Goal: Task Accomplishment & Management: Use online tool/utility

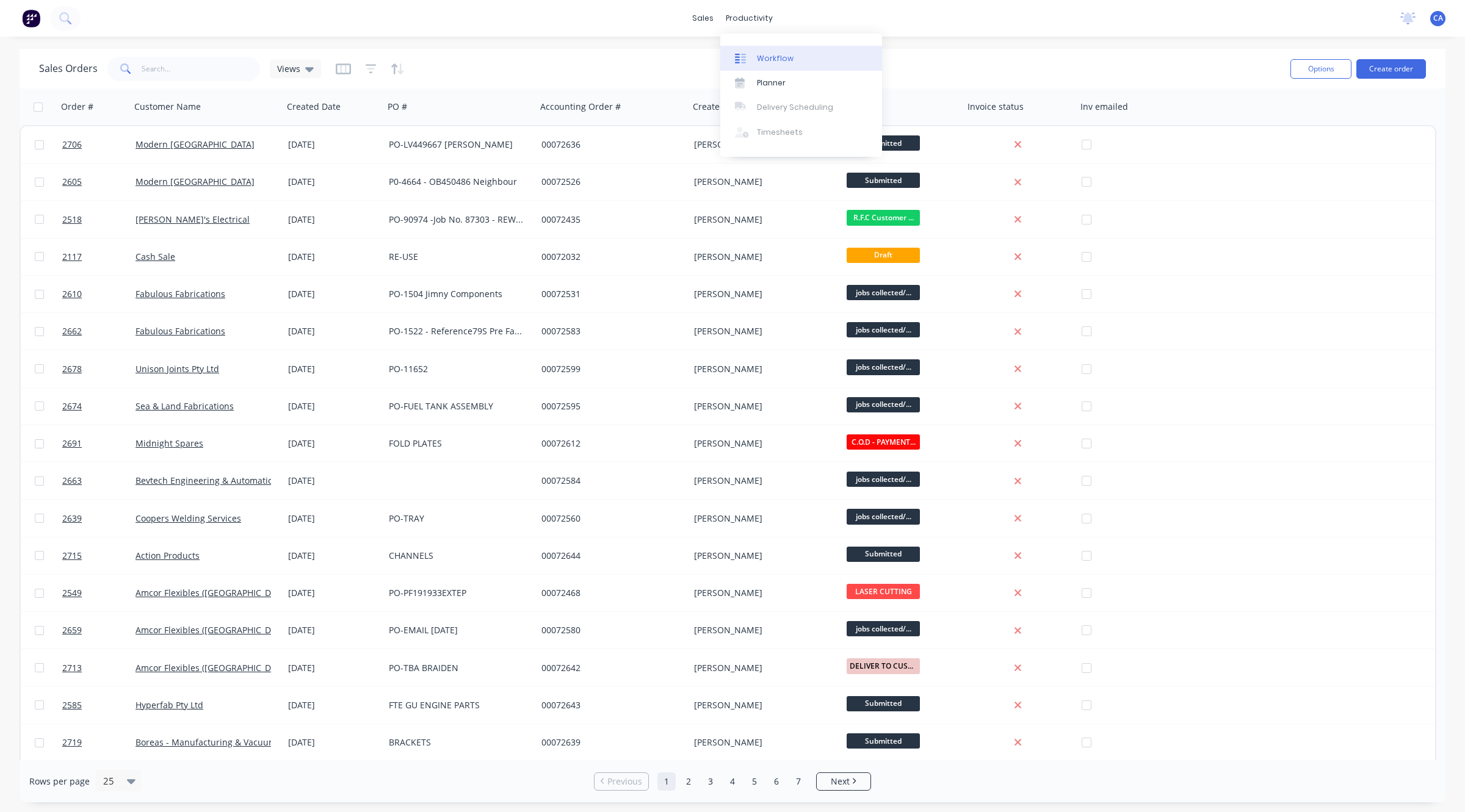
click at [761, 53] on div "Workflow" at bounding box center [775, 58] width 37 height 11
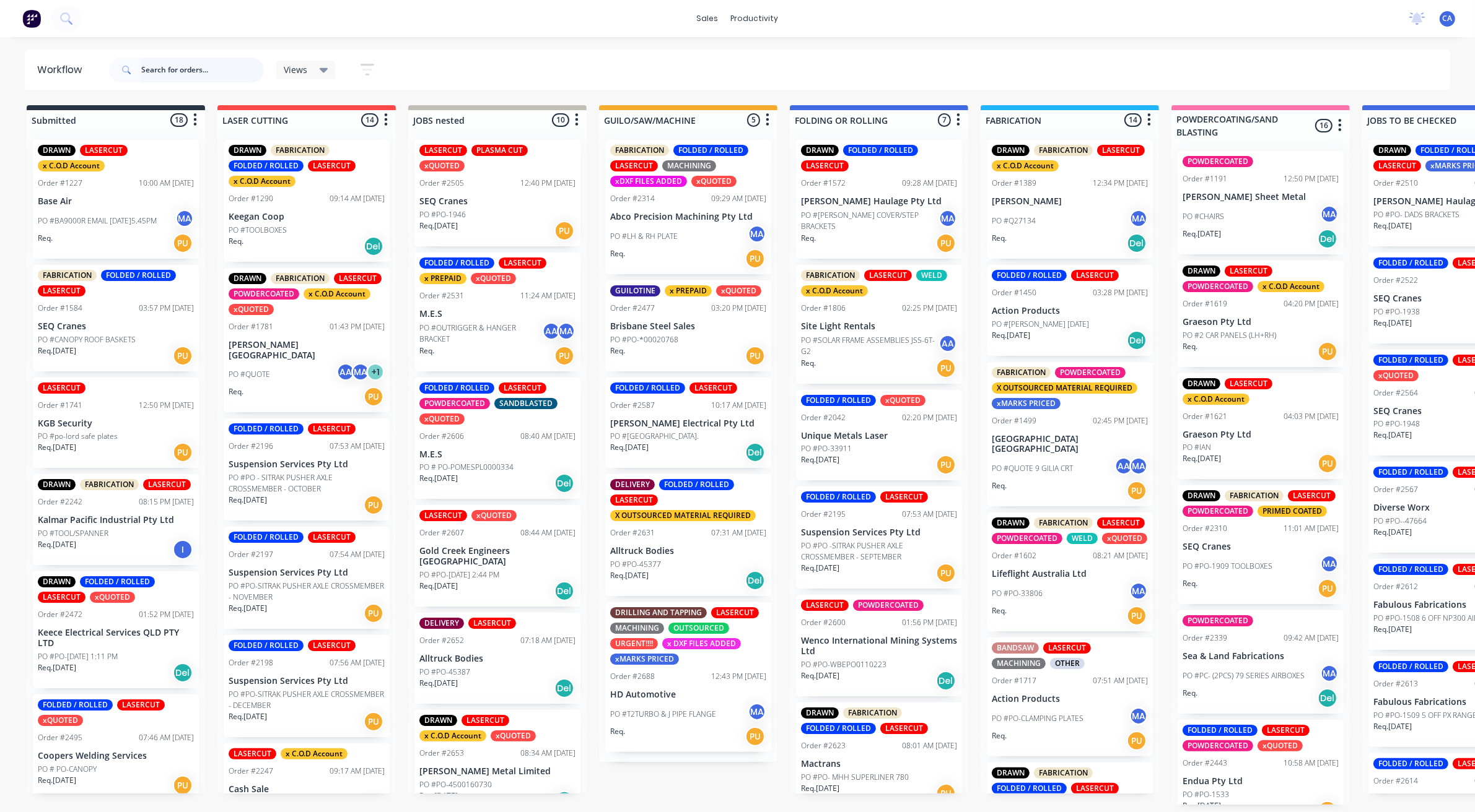
click at [219, 75] on input "text" at bounding box center [202, 70] width 122 height 25
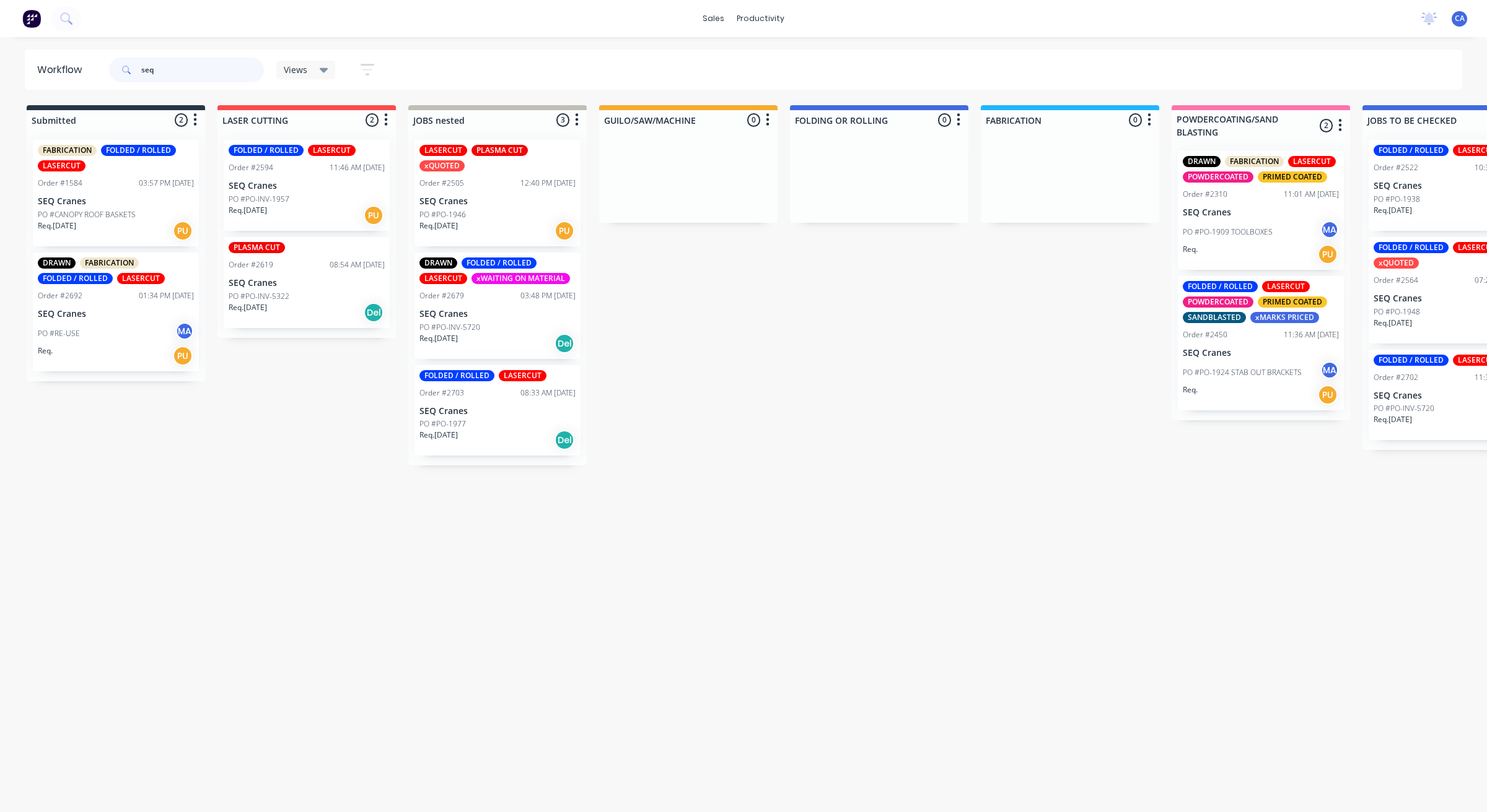
type input "seq"
click at [510, 418] on div "PO #PO-1977" at bounding box center [498, 423] width 157 height 11
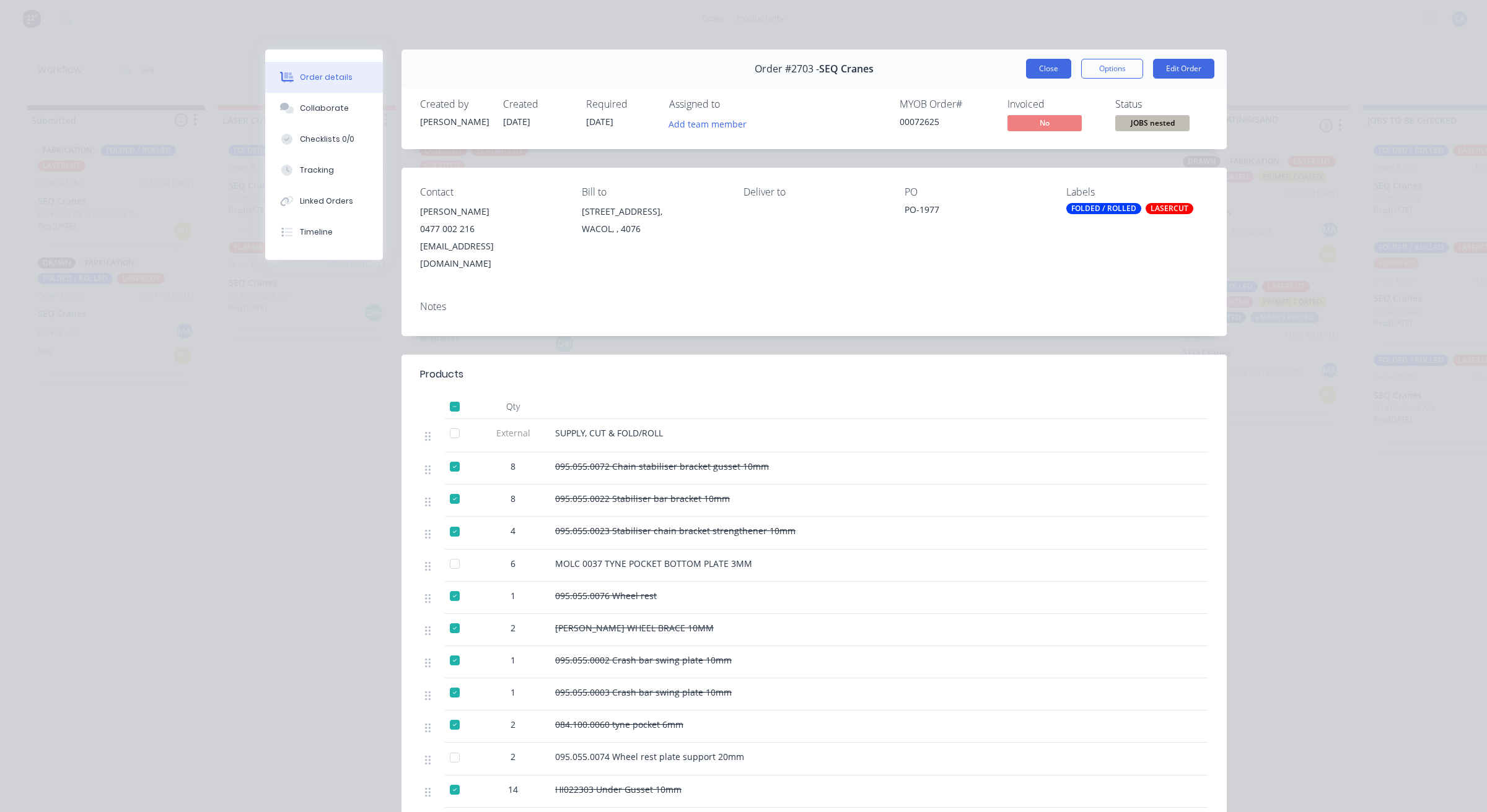
click at [1036, 65] on button "Close" at bounding box center [1048, 68] width 45 height 20
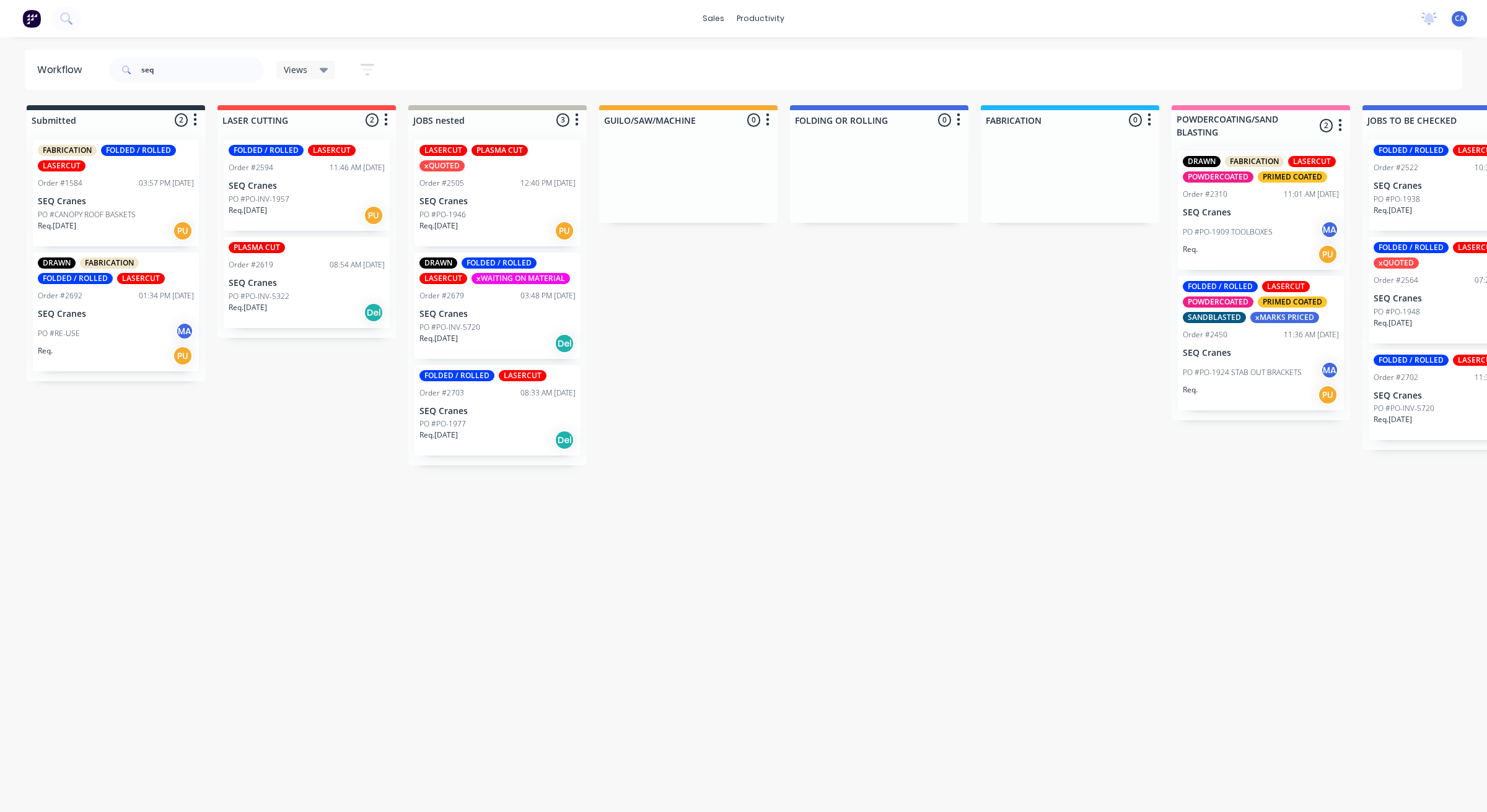
click at [475, 322] on p "PO #PO-INV-5720" at bounding box center [449, 327] width 60 height 11
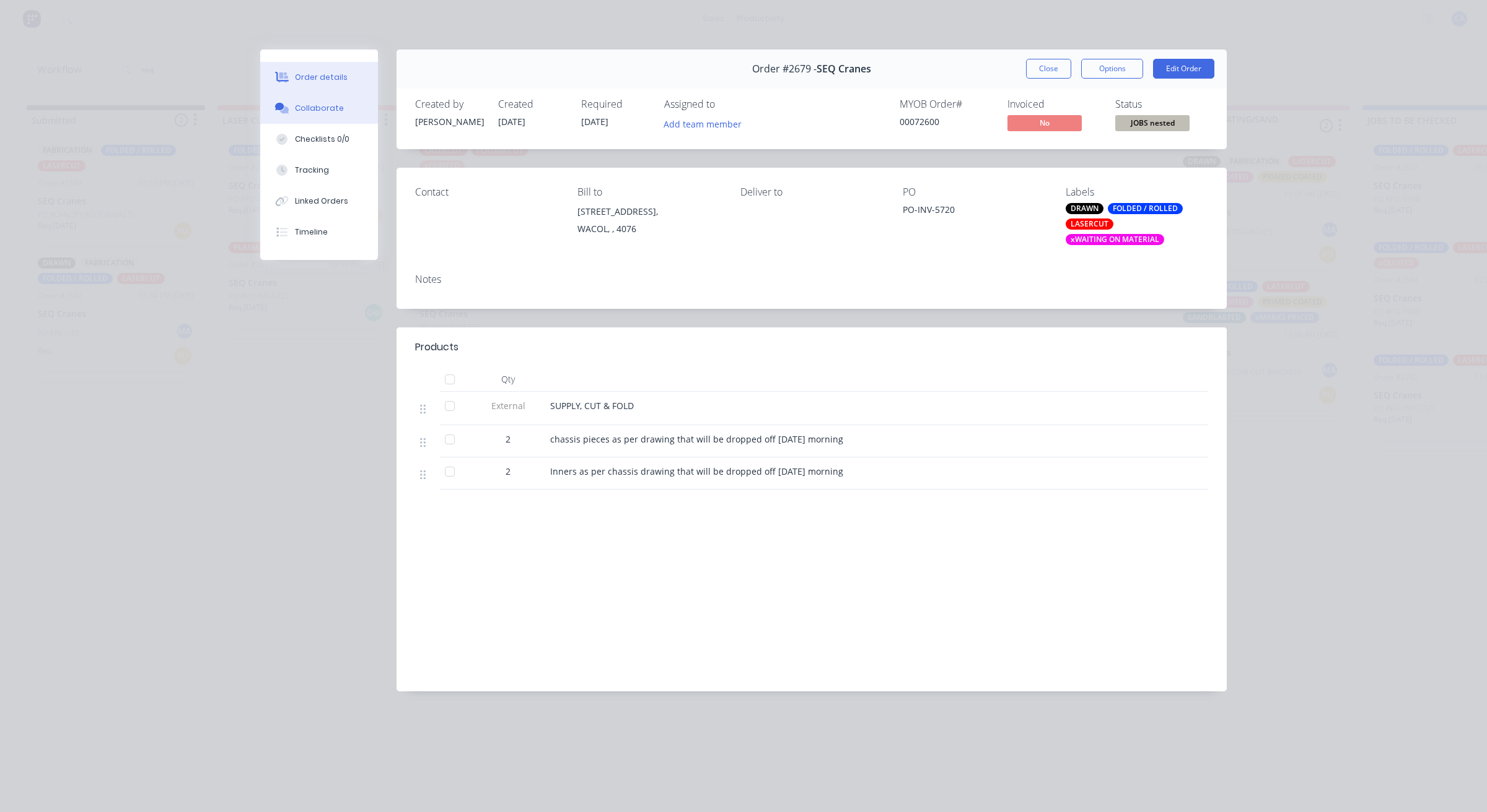
click at [325, 122] on button "Collaborate" at bounding box center [319, 108] width 117 height 31
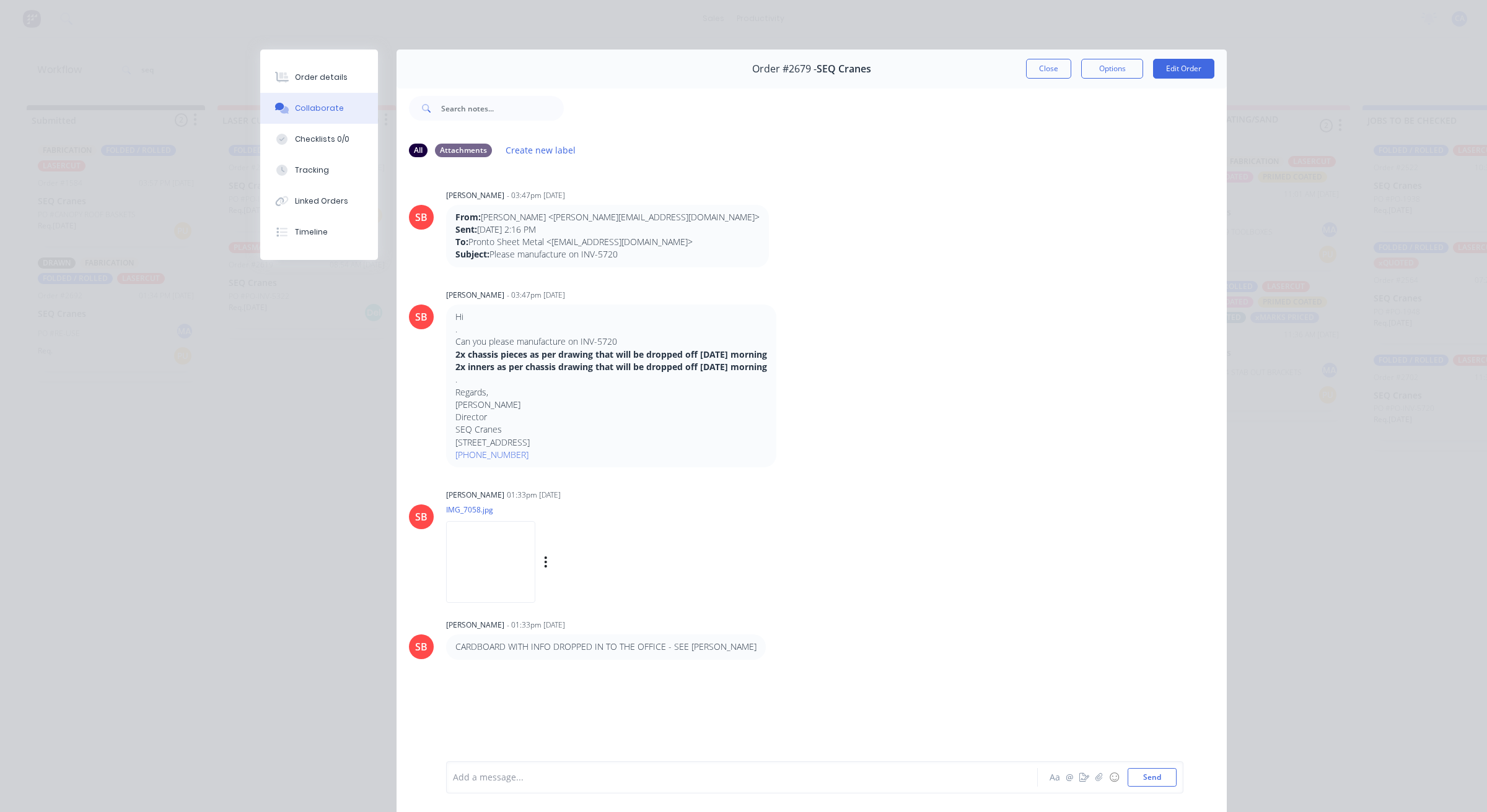
click at [484, 554] on img at bounding box center [490, 561] width 89 height 81
drag, startPoint x: 195, startPoint y: 120, endPoint x: 181, endPoint y: 88, distance: 34.9
click at [1054, 71] on button "Close" at bounding box center [1048, 68] width 45 height 20
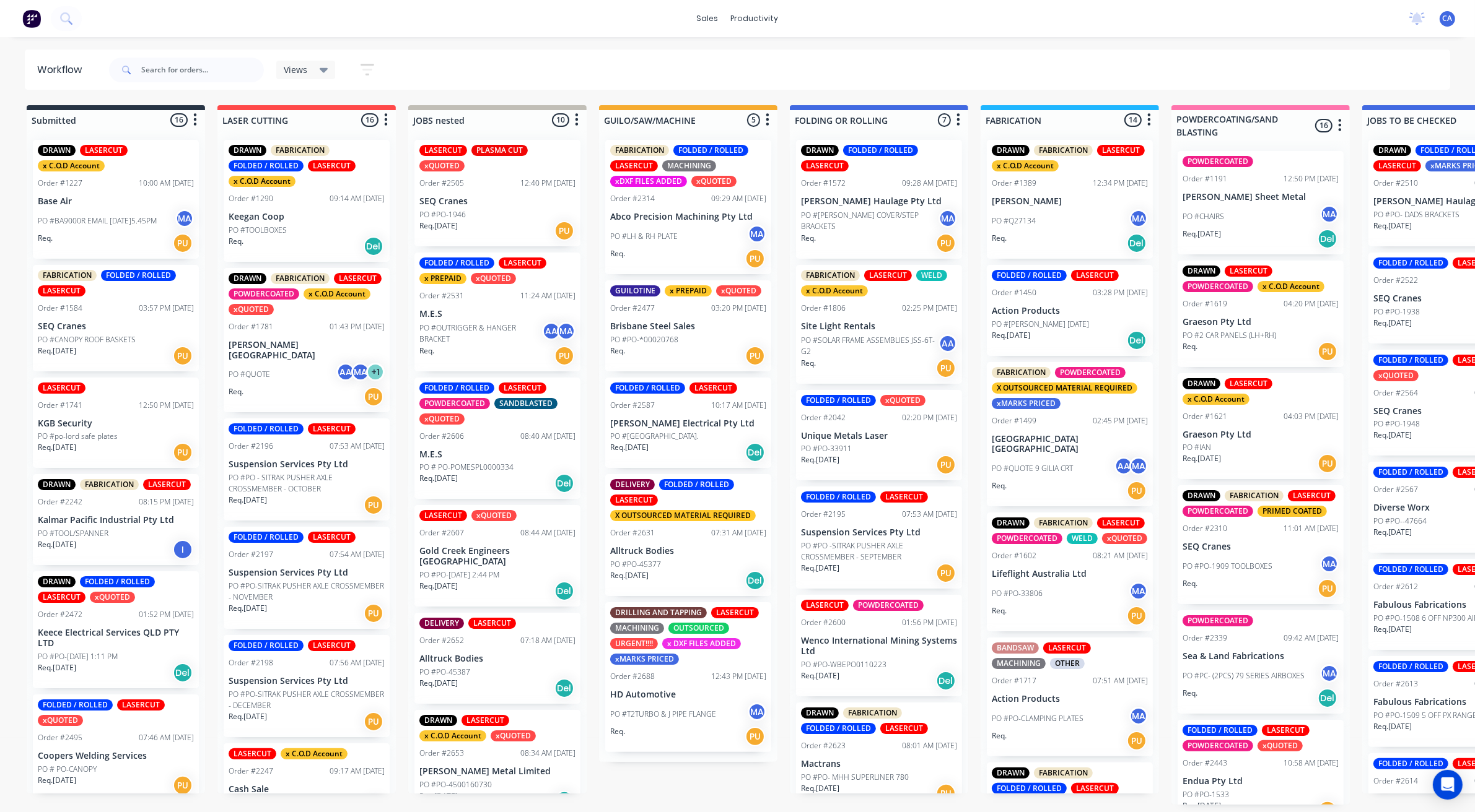
click at [717, 330] on p "Brisbane Steel Sales" at bounding box center [688, 327] width 157 height 10
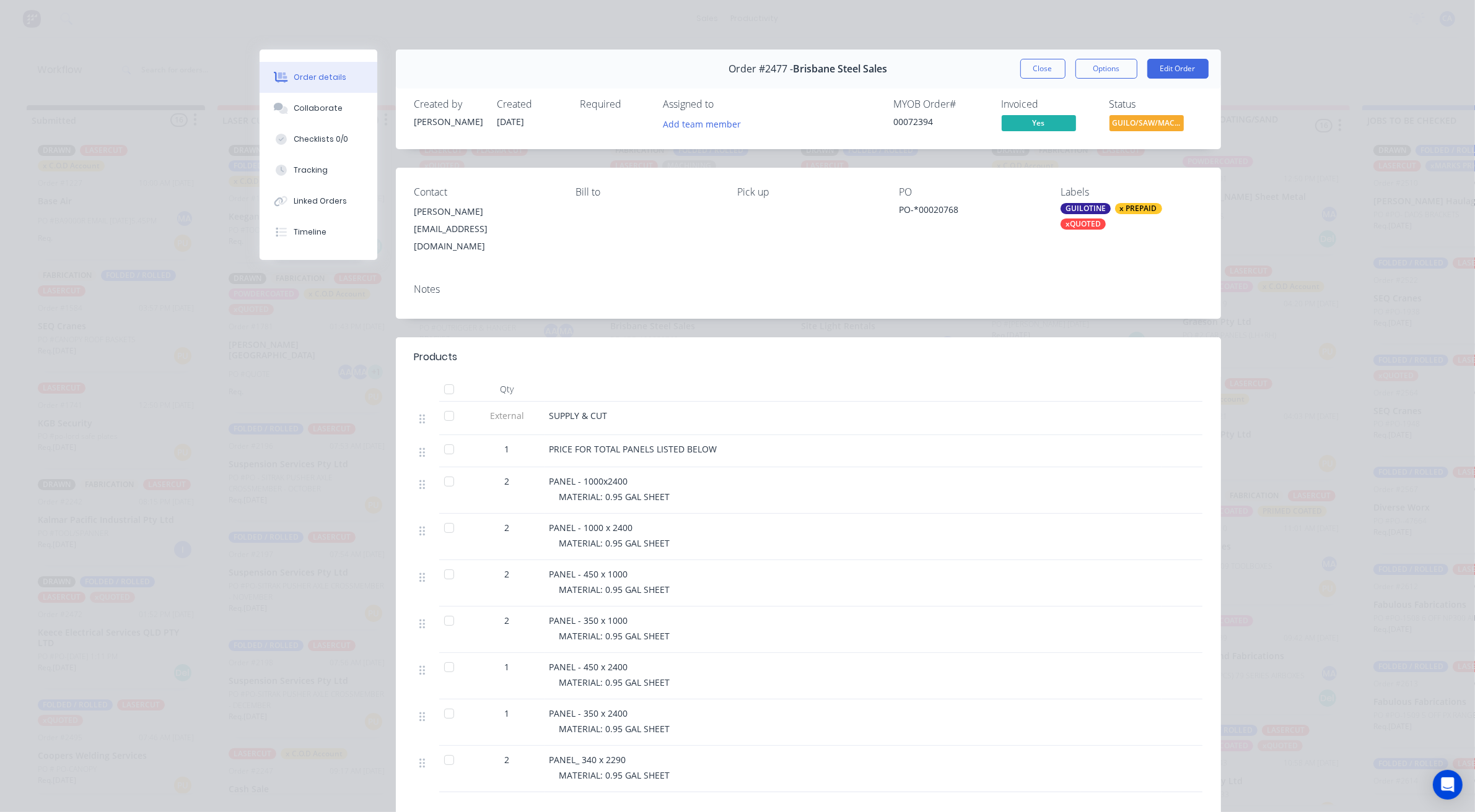
click at [1028, 79] on div "Order #2477 - Brisbane Steel Sales Close Options Edit Order" at bounding box center [808, 69] width 825 height 39
click at [1028, 76] on button "Close" at bounding box center [1042, 68] width 45 height 20
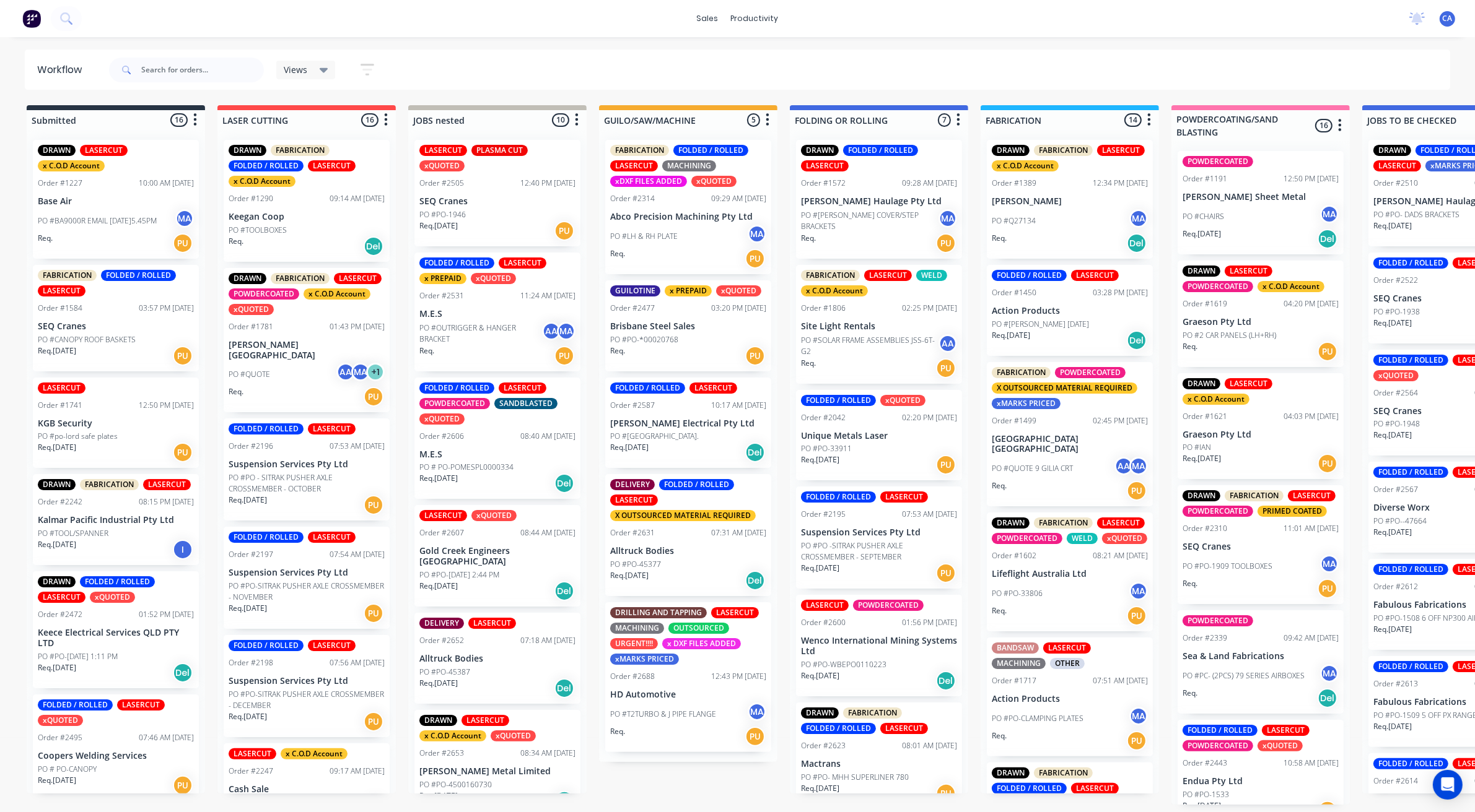
click at [706, 462] on div "Req. [DATE] Del" at bounding box center [688, 452] width 157 height 21
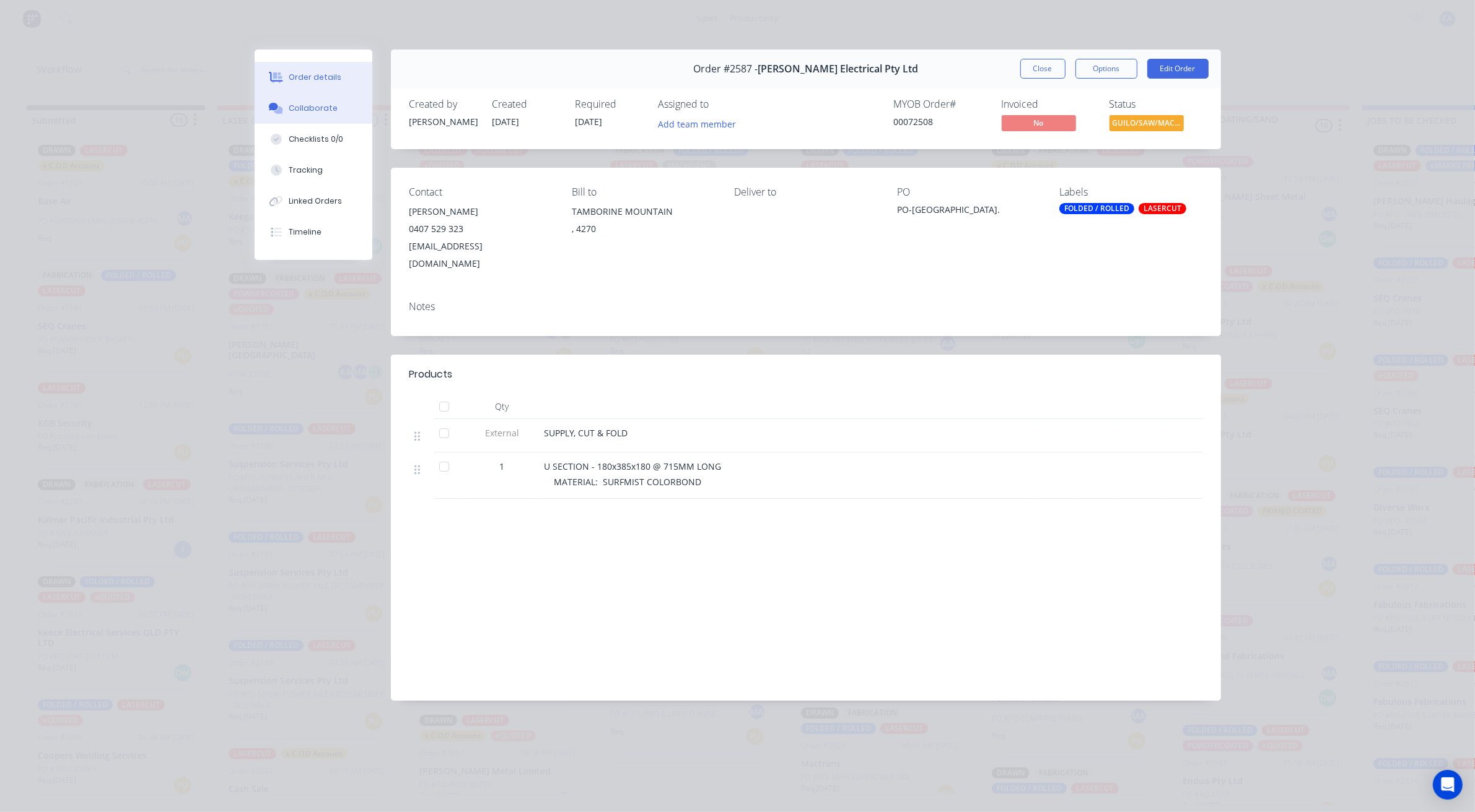
click at [320, 110] on div "Collaborate" at bounding box center [313, 108] width 49 height 11
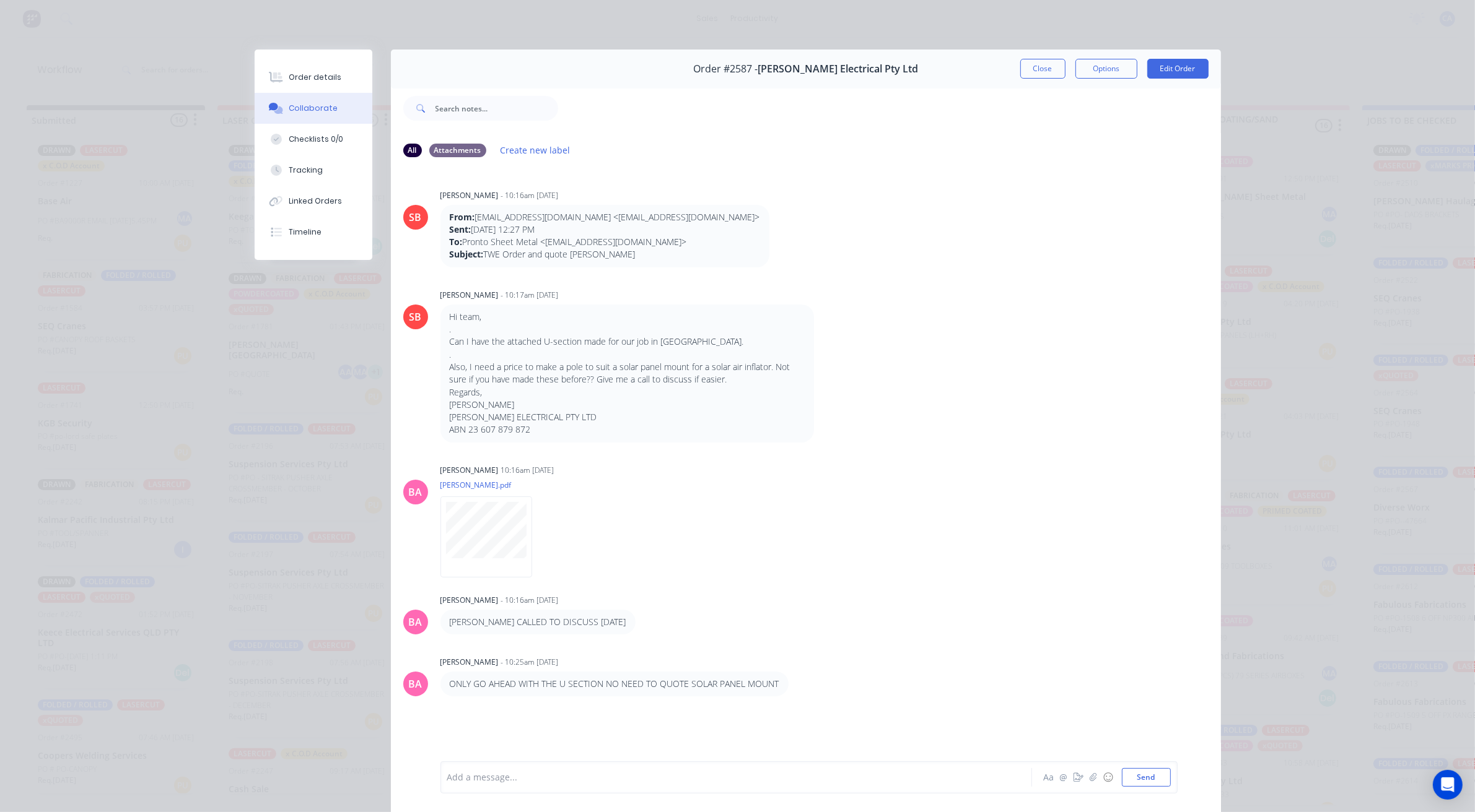
drag, startPoint x: 868, startPoint y: 100, endPoint x: 1040, endPoint y: 70, distance: 174.6
click at [1040, 70] on button "Close" at bounding box center [1042, 68] width 45 height 20
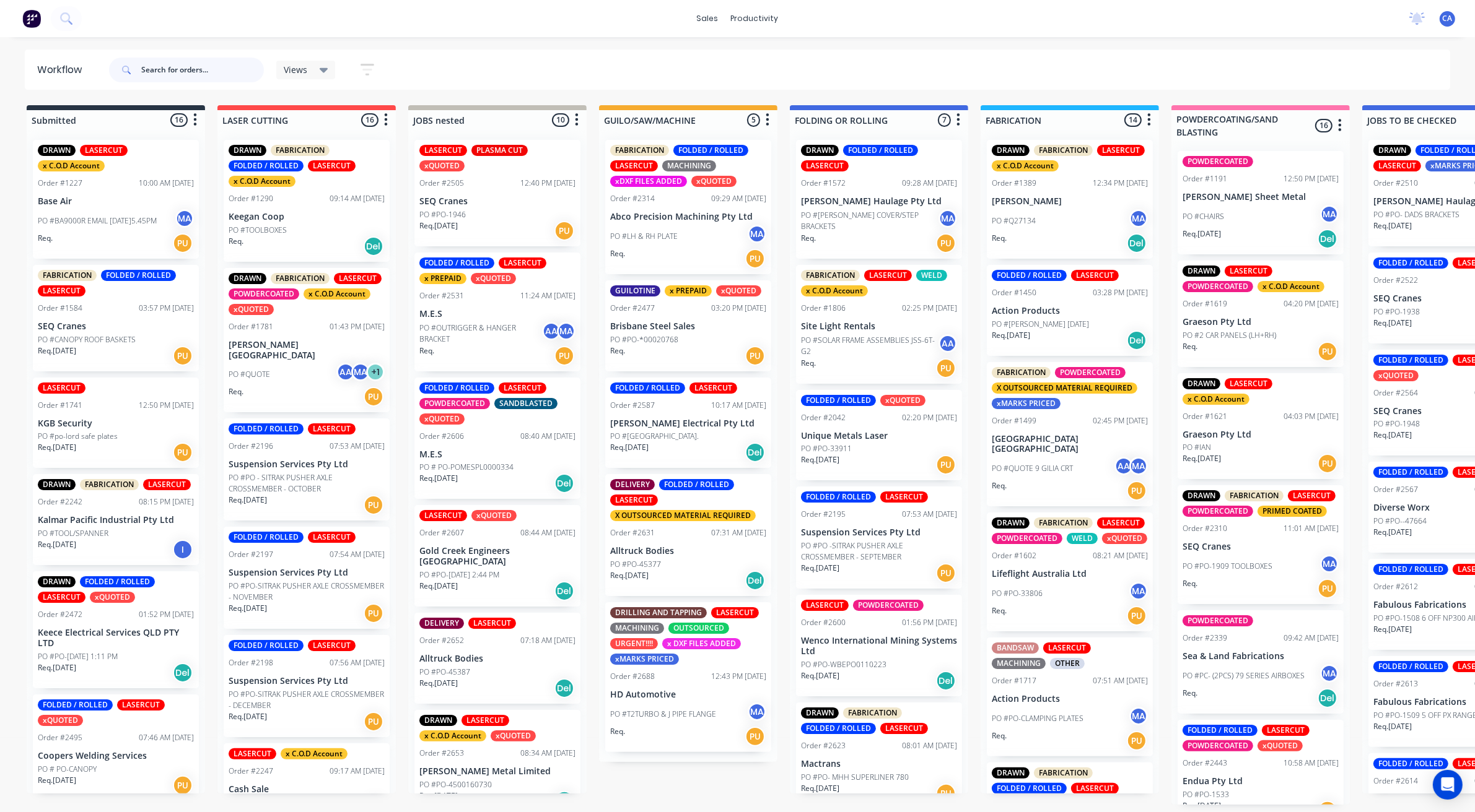
click at [227, 65] on input "text" at bounding box center [202, 70] width 122 height 25
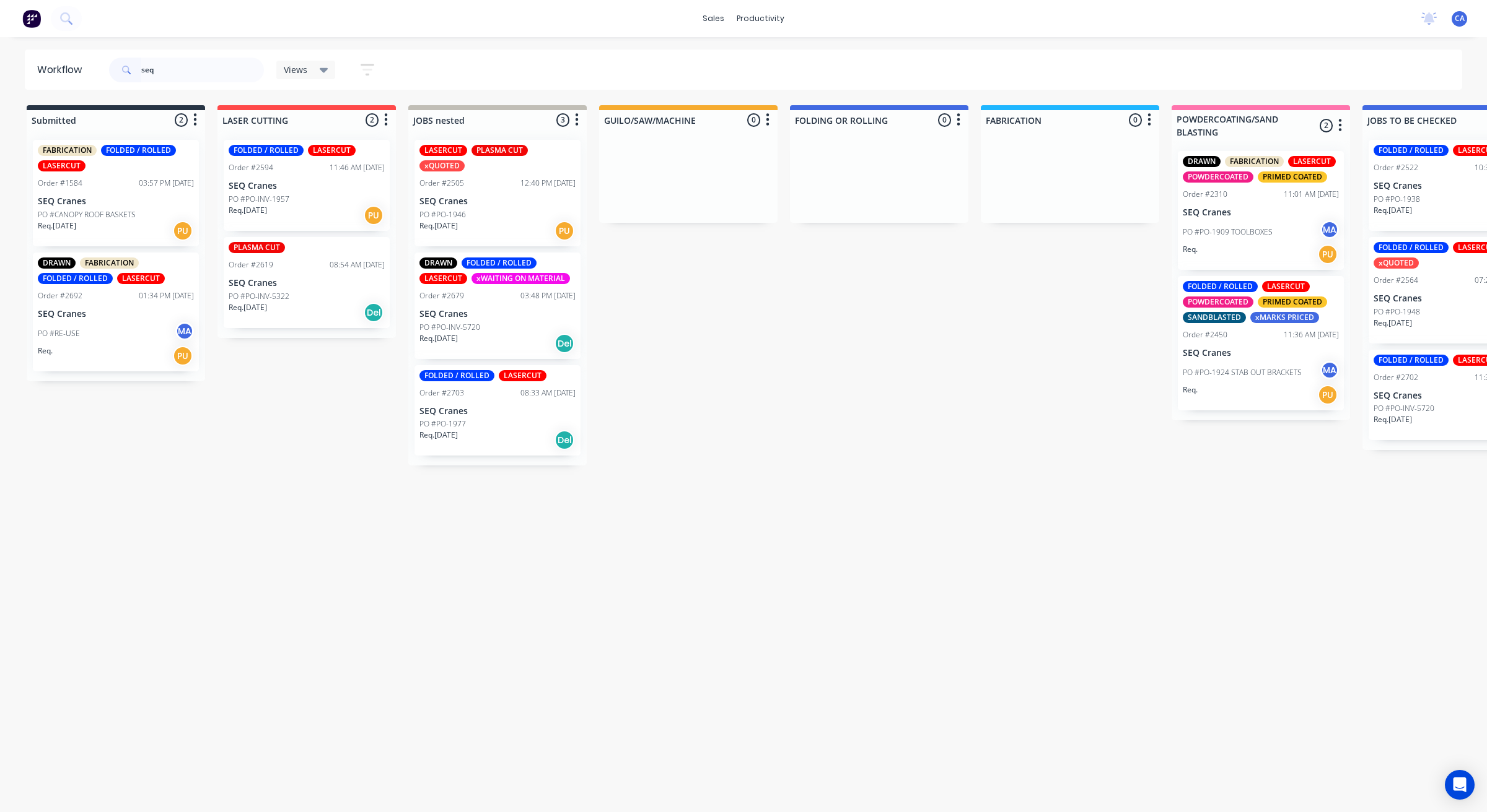
click at [491, 309] on p "SEQ Cranes" at bounding box center [498, 314] width 157 height 10
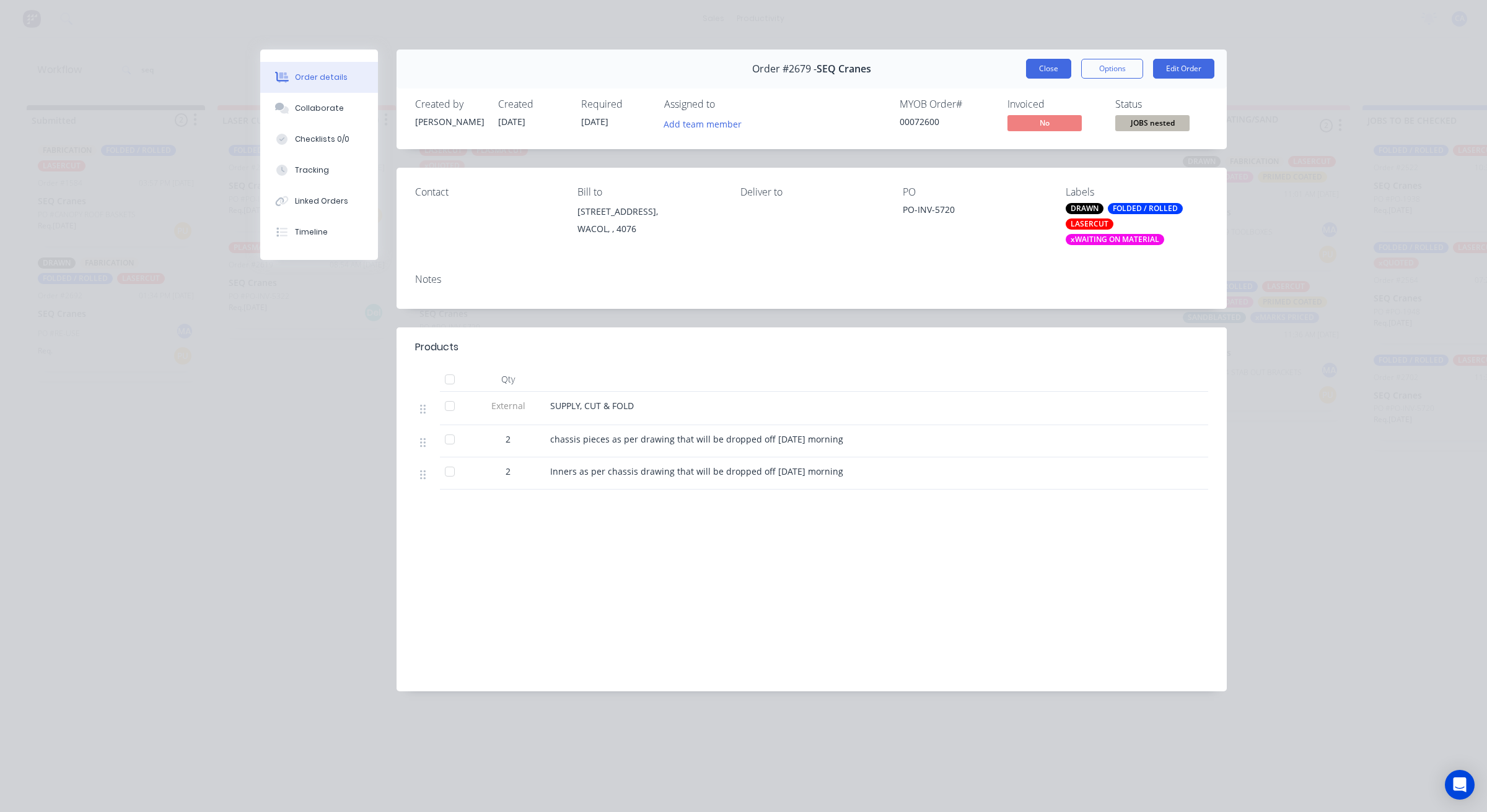
click at [1057, 59] on button "Close" at bounding box center [1048, 68] width 45 height 20
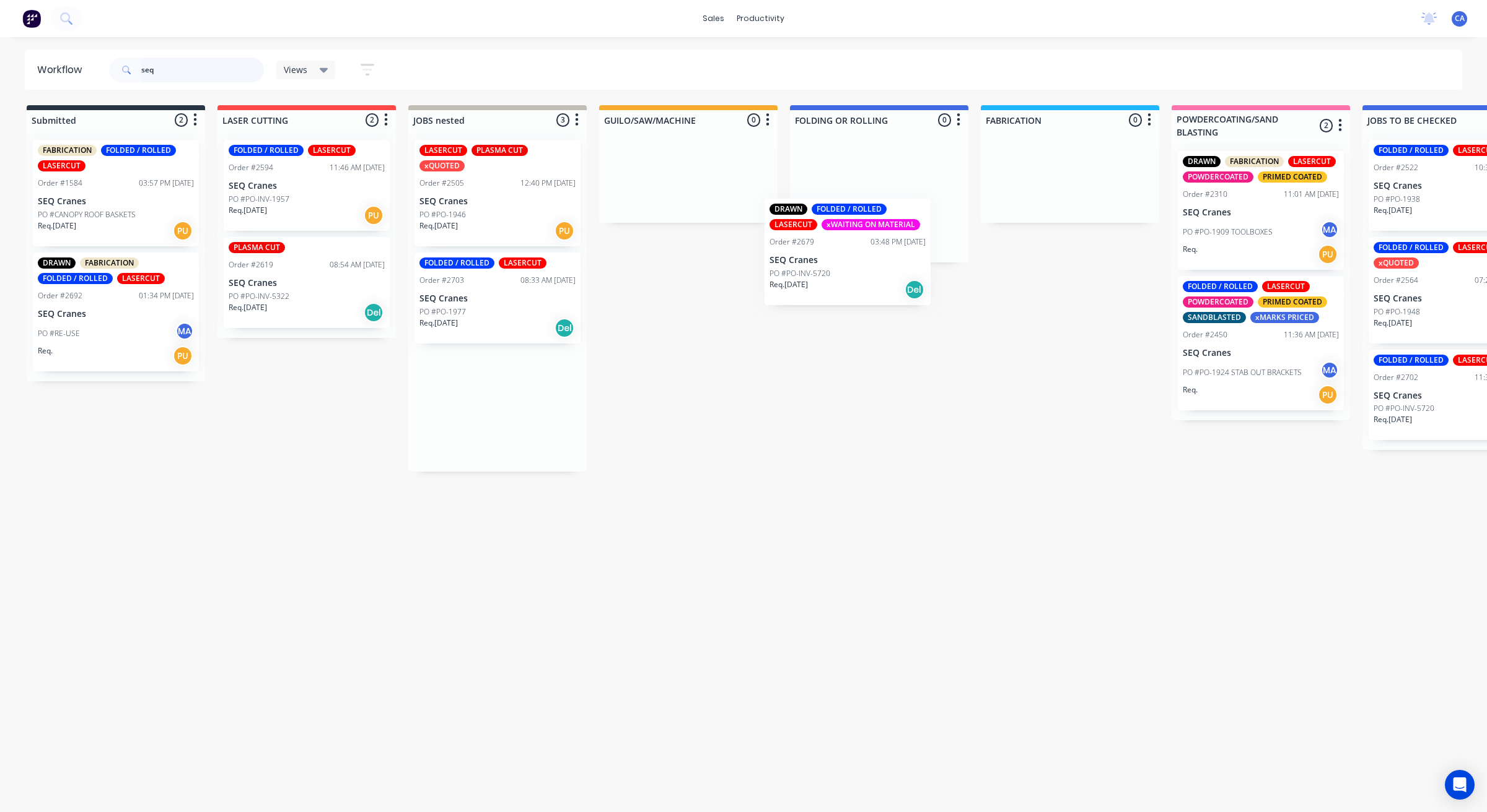
drag, startPoint x: 500, startPoint y: 287, endPoint x: 875, endPoint y: 221, distance: 380.8
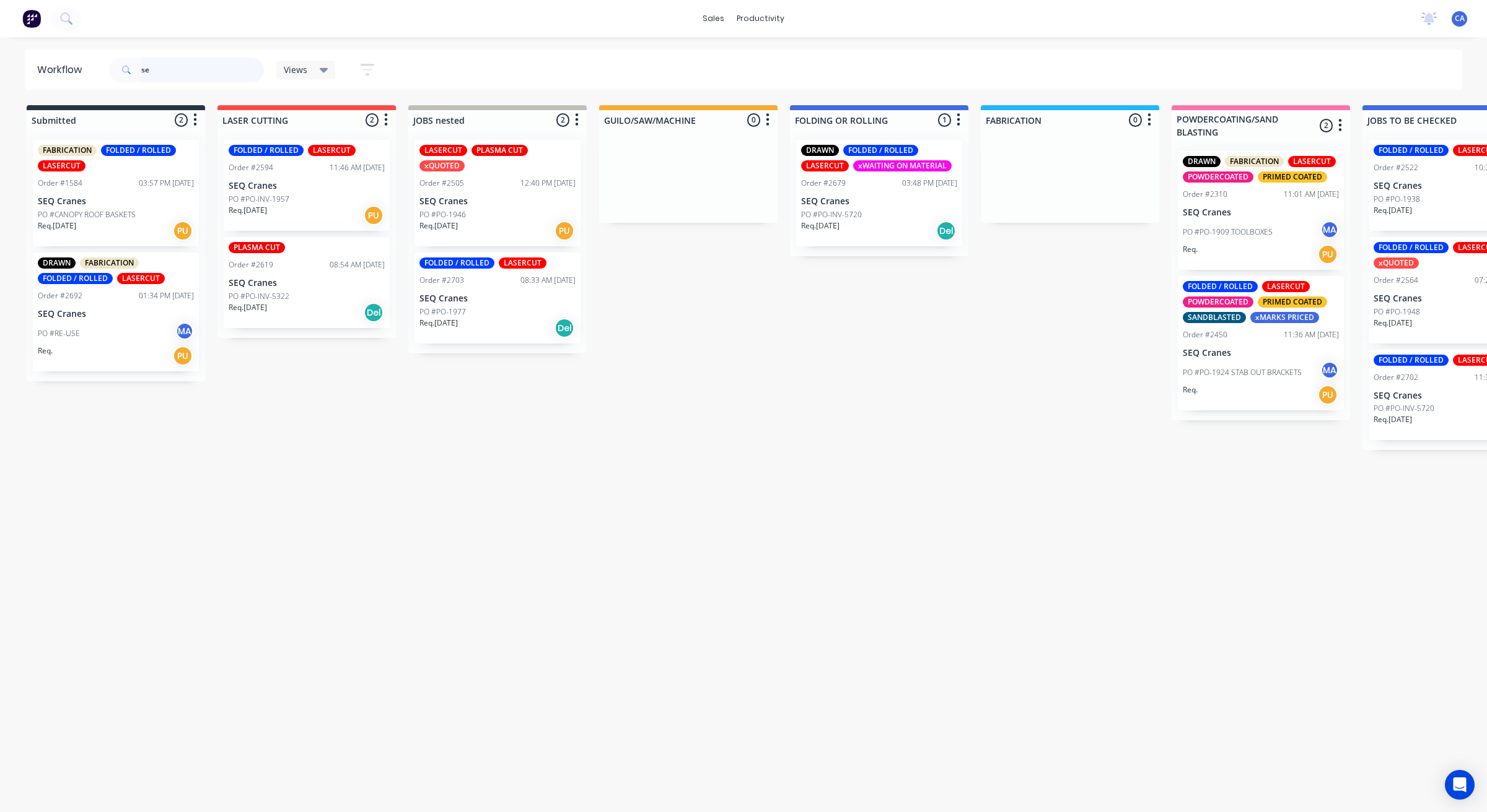
type input "s"
type input "seq"
click at [487, 293] on p "SEQ Cranes" at bounding box center [498, 298] width 157 height 10
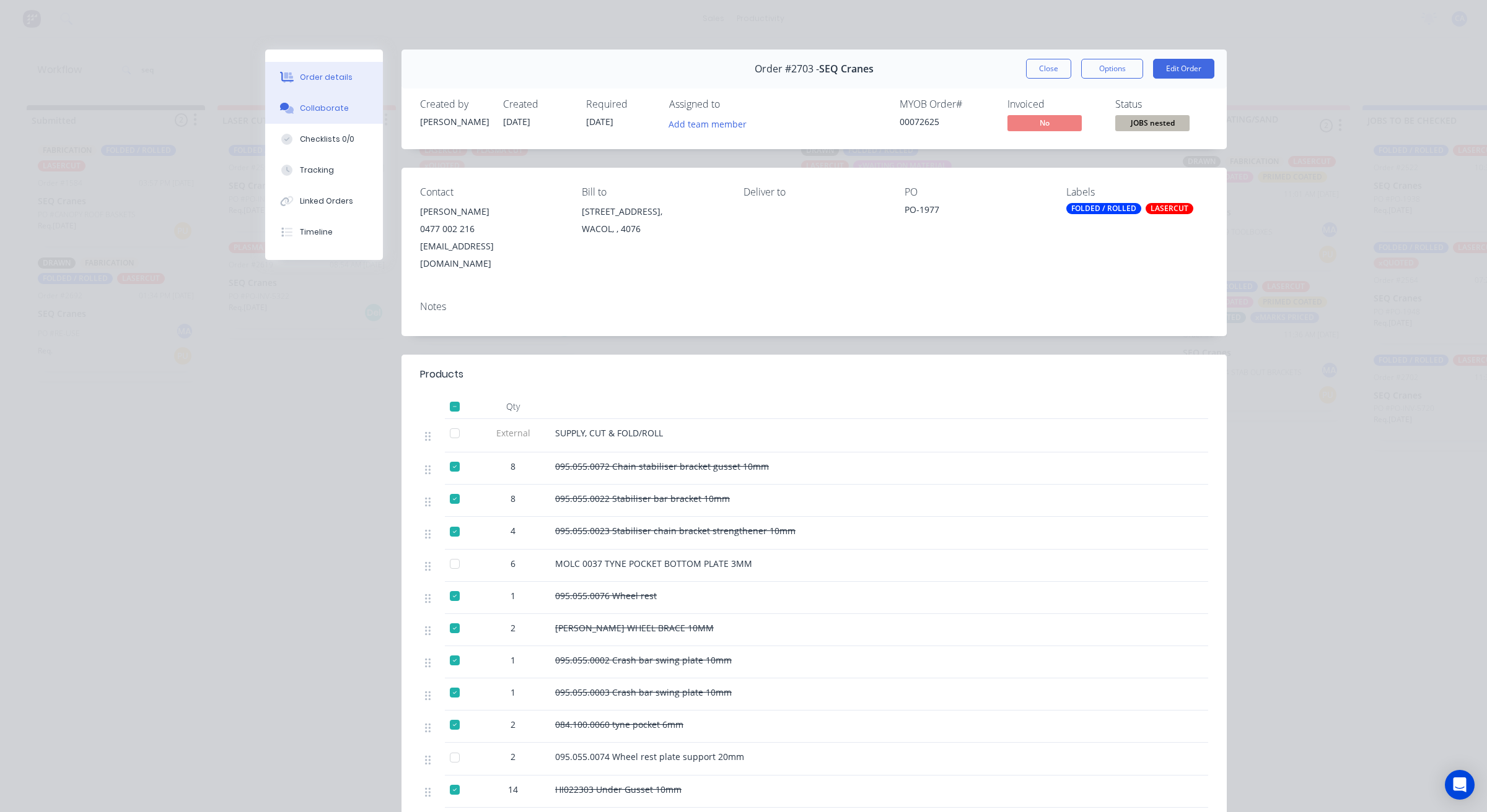
click at [348, 113] on button "Collaborate" at bounding box center [324, 108] width 117 height 31
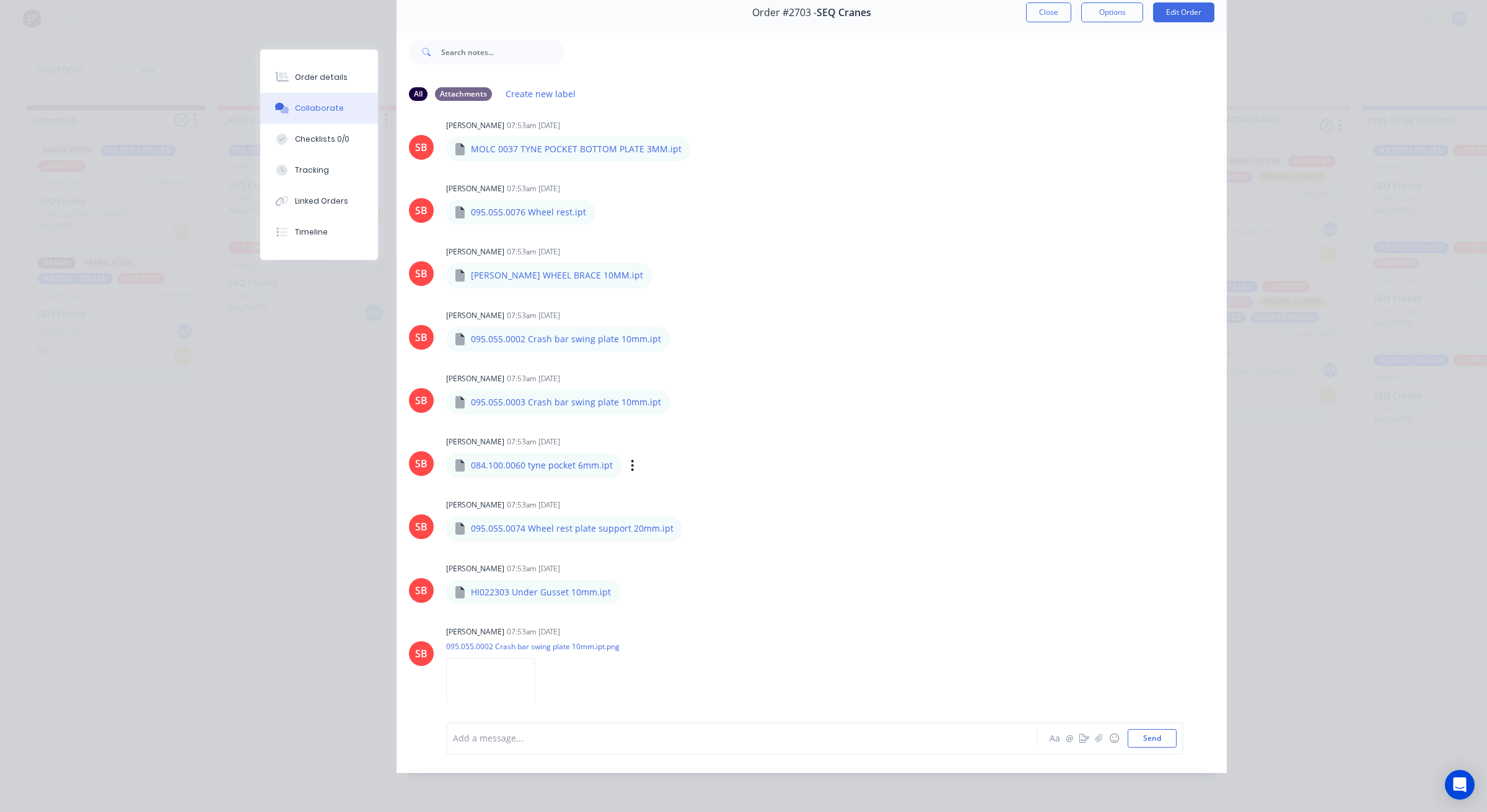
scroll to position [309, 0]
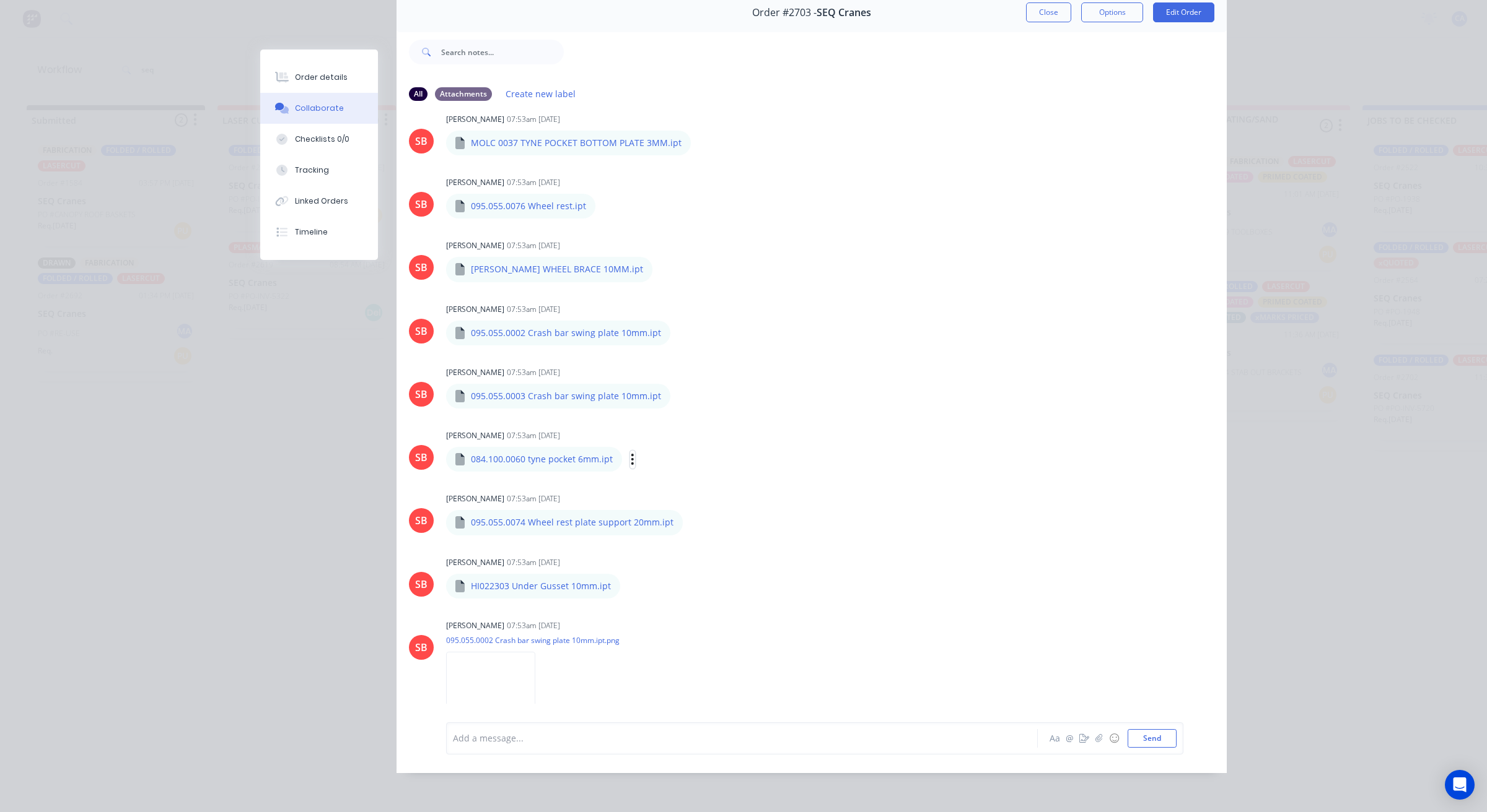
click at [631, 454] on icon "button" at bounding box center [632, 459] width 3 height 11
click at [664, 479] on button "Download" at bounding box center [715, 492] width 140 height 28
click at [302, 77] on div "Order details" at bounding box center [322, 77] width 53 height 11
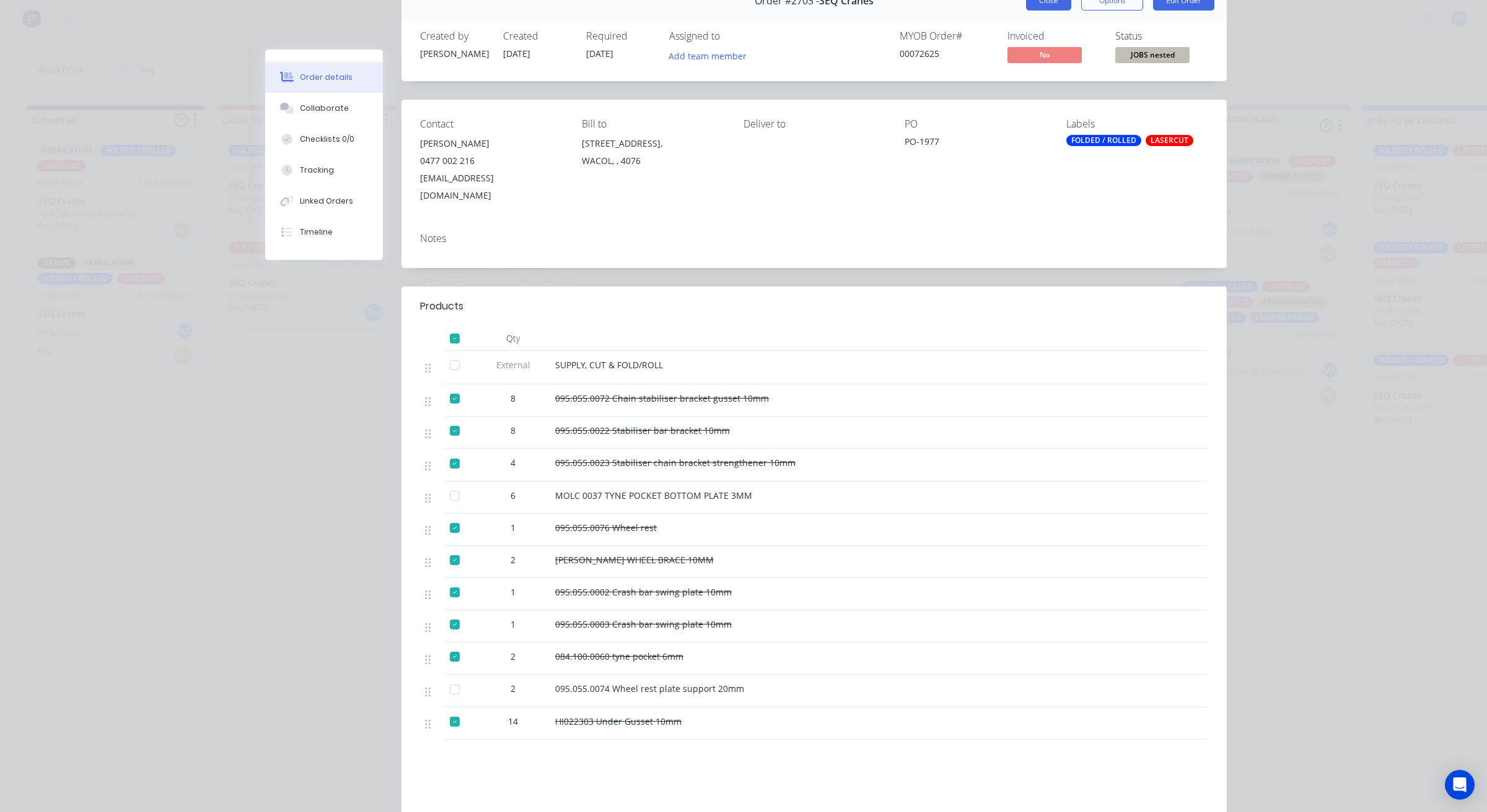
click at [1039, 6] on button "Close" at bounding box center [1048, 0] width 45 height 20
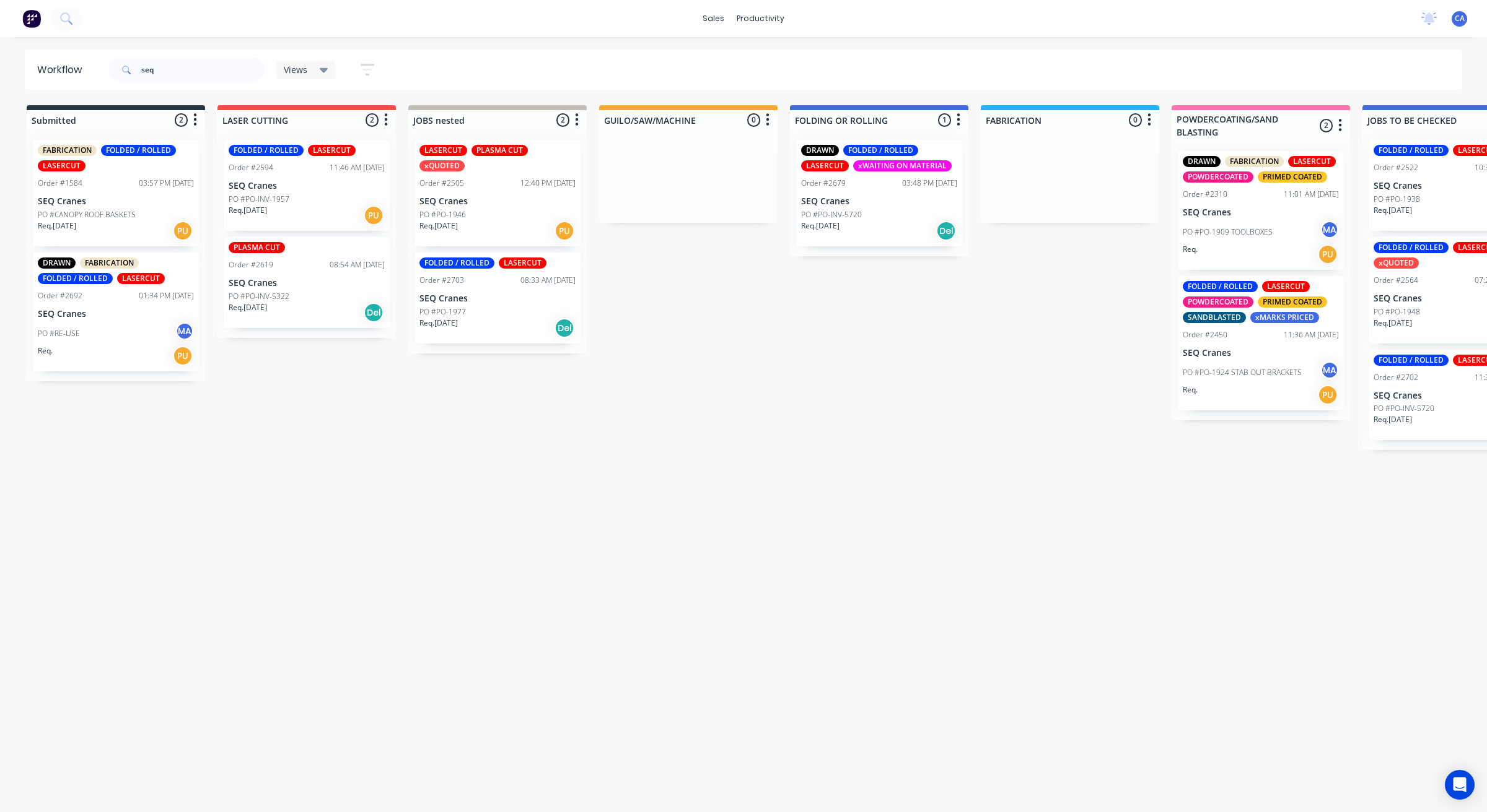
click at [489, 209] on div "PO #PO-1946" at bounding box center [498, 214] width 157 height 11
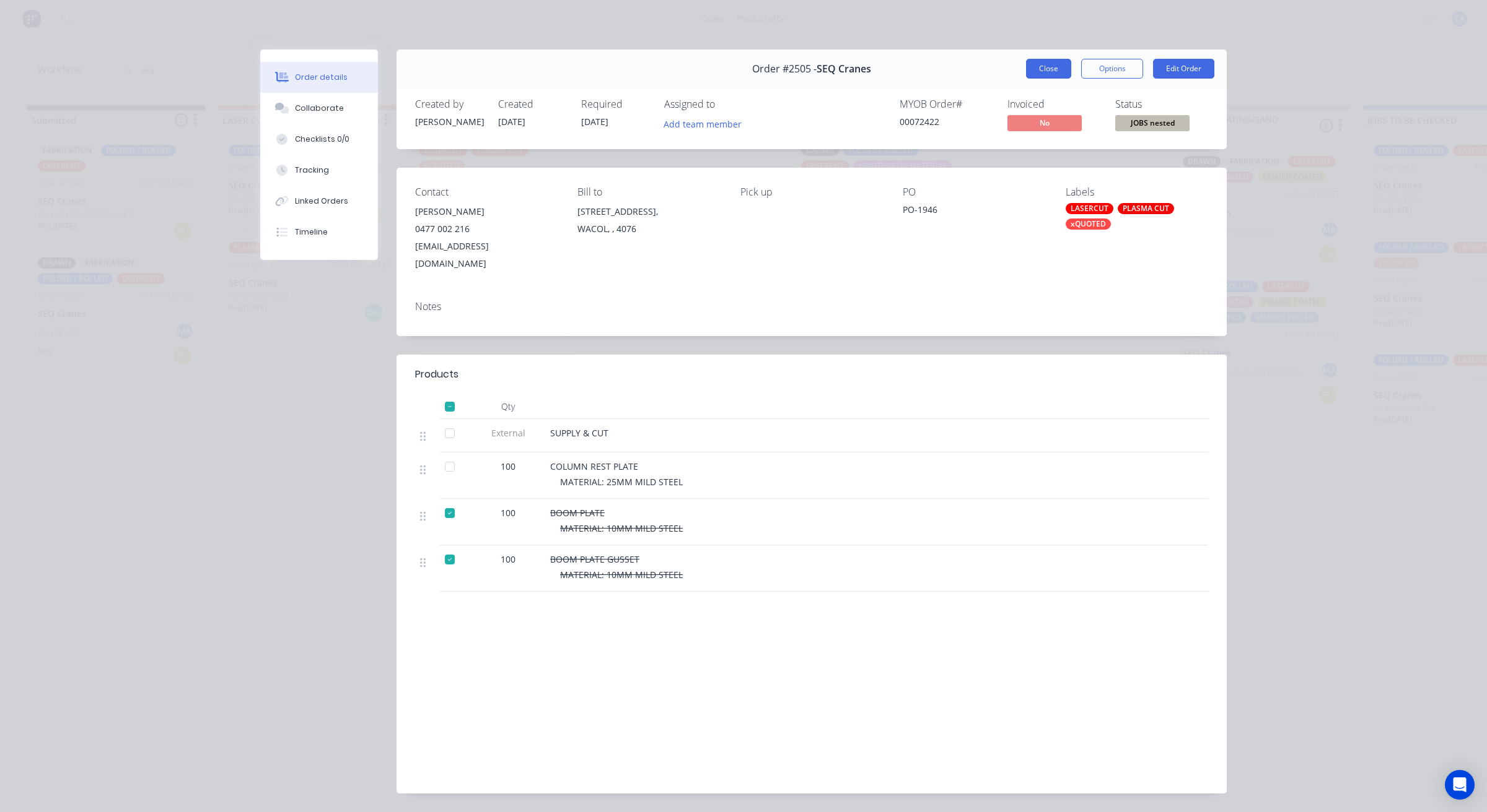
click at [1054, 69] on button "Close" at bounding box center [1048, 68] width 45 height 20
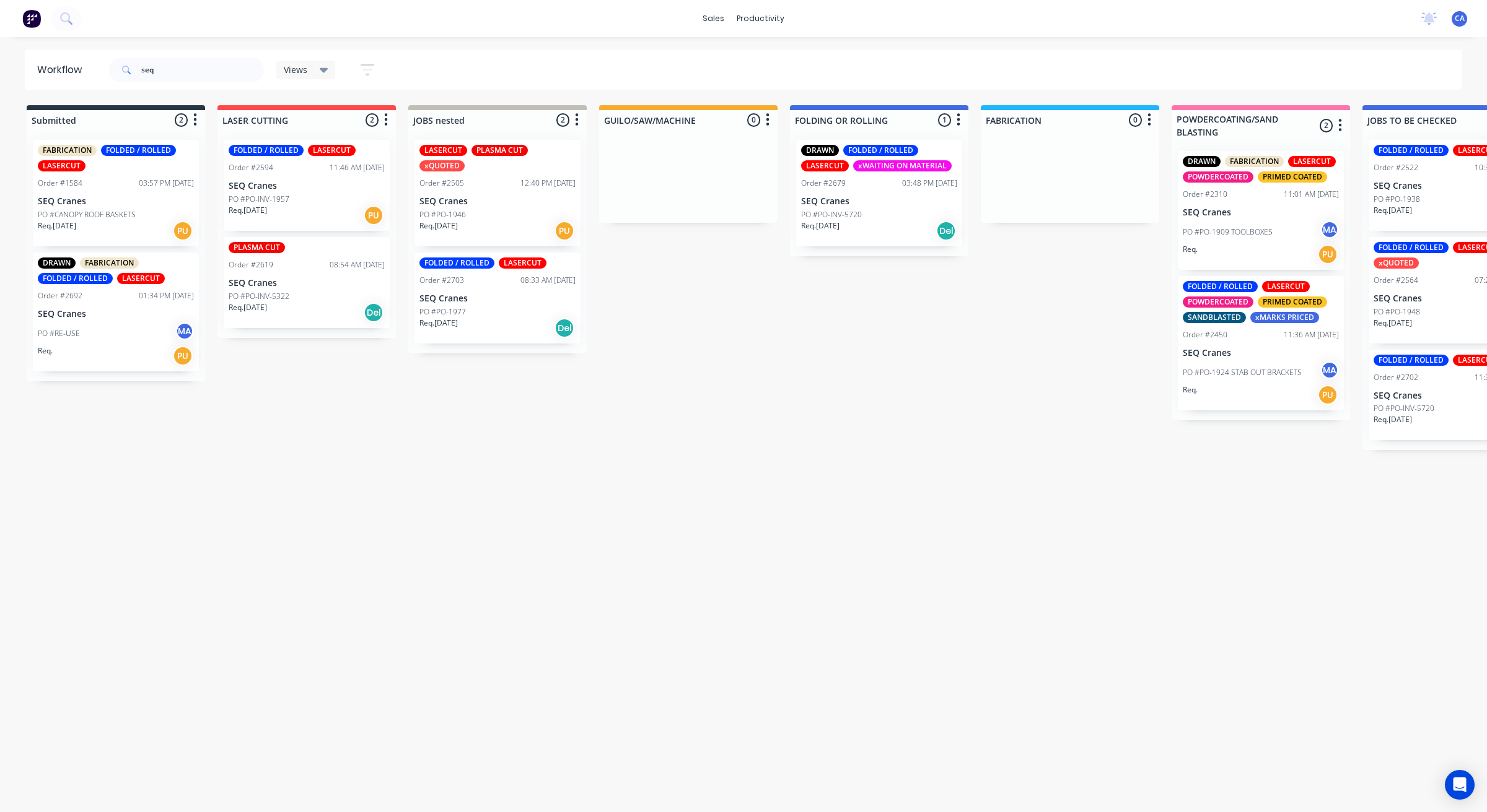
click at [550, 318] on div "Req. [DATE] Del" at bounding box center [498, 328] width 157 height 21
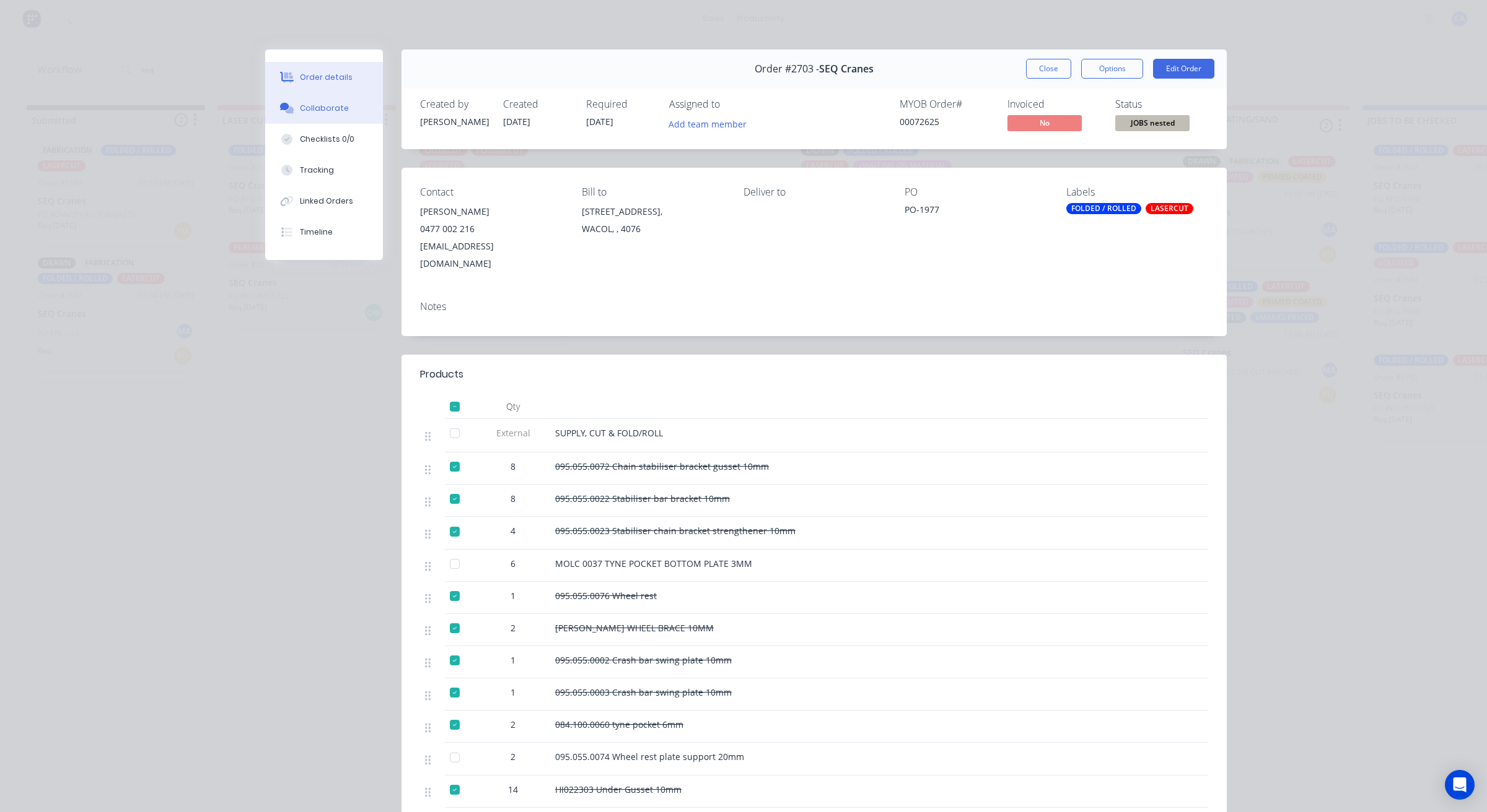
click at [341, 119] on button "Collaborate" at bounding box center [324, 108] width 117 height 31
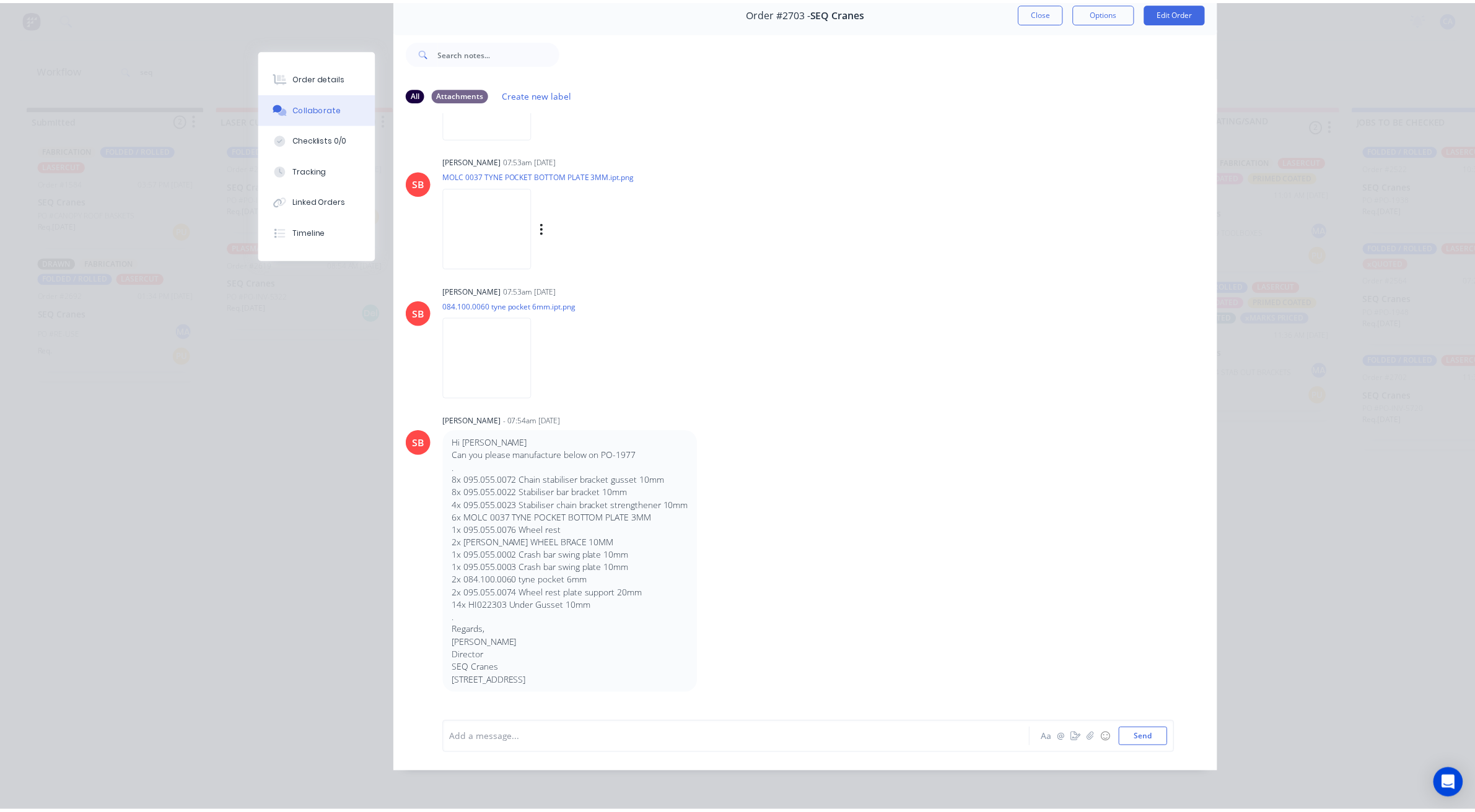
scroll to position [1907, 0]
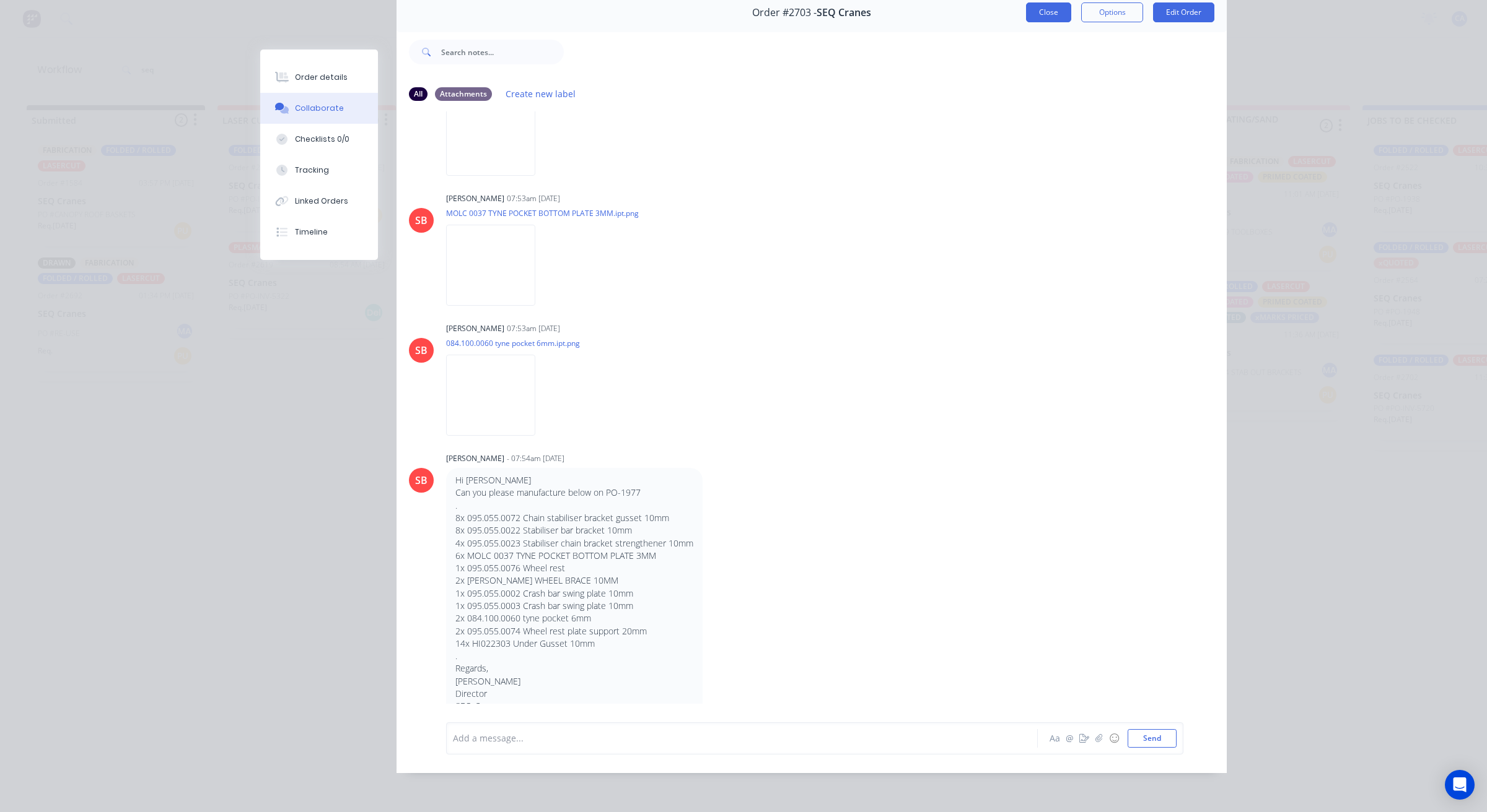
click at [1041, 3] on button "Close" at bounding box center [1048, 12] width 45 height 20
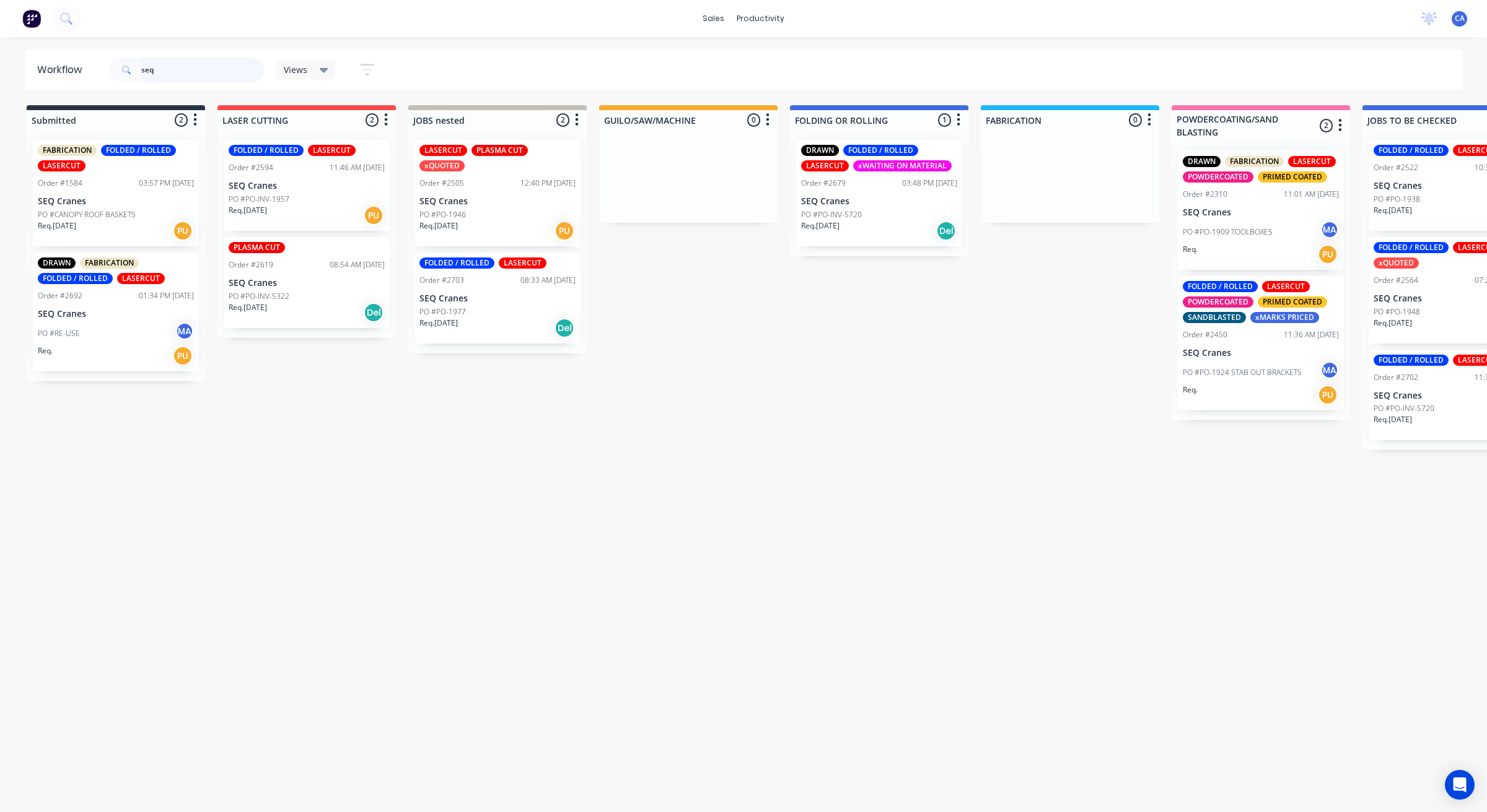
drag, startPoint x: 179, startPoint y: 74, endPoint x: 142, endPoint y: 101, distance: 45.8
click at [142, 101] on div "Workflow seq Views Save new view None (Default) edit Show/Hide statuses Show li…" at bounding box center [744, 418] width 1487 height 738
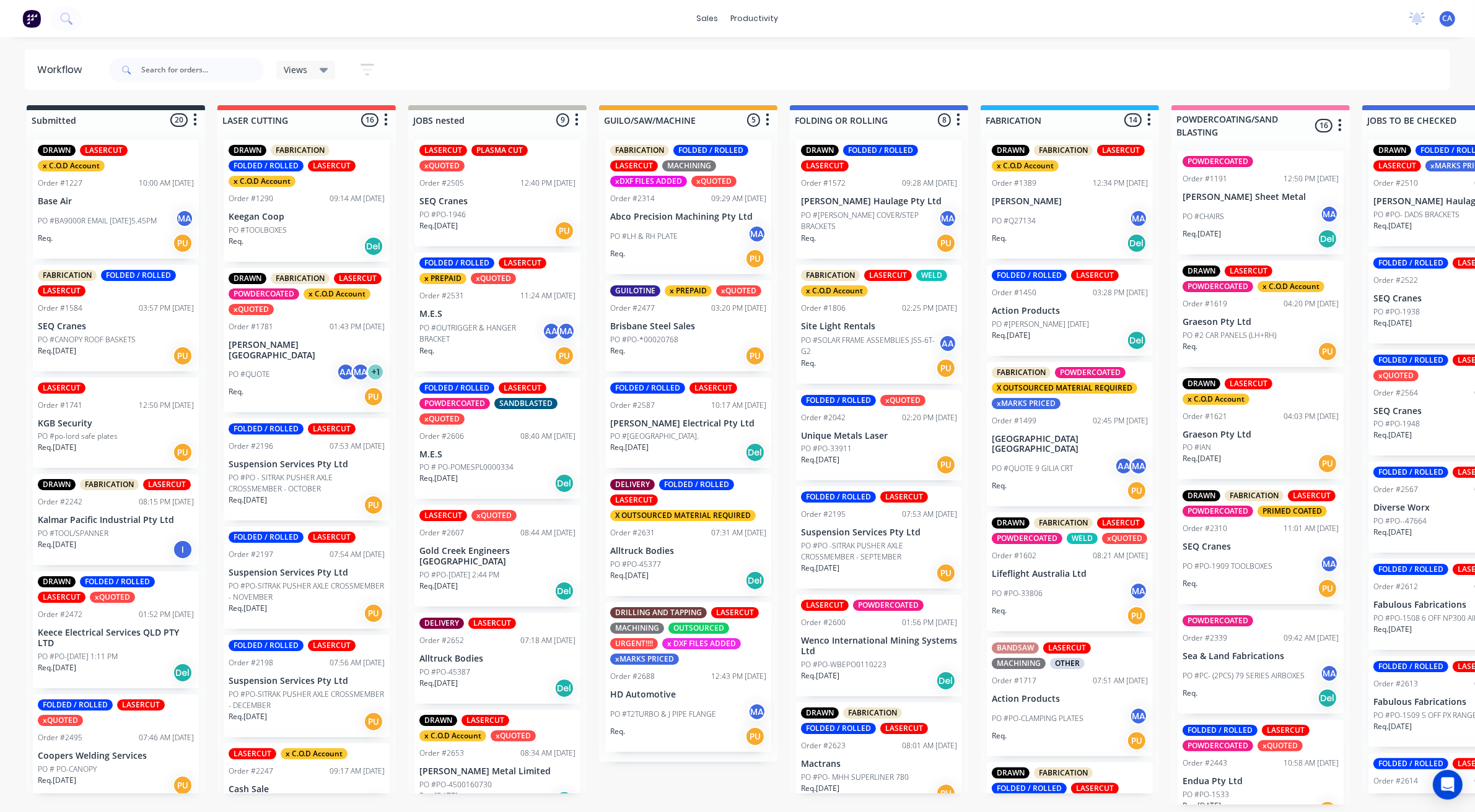
click at [698, 448] on div "Req. [DATE] Del" at bounding box center [688, 452] width 157 height 21
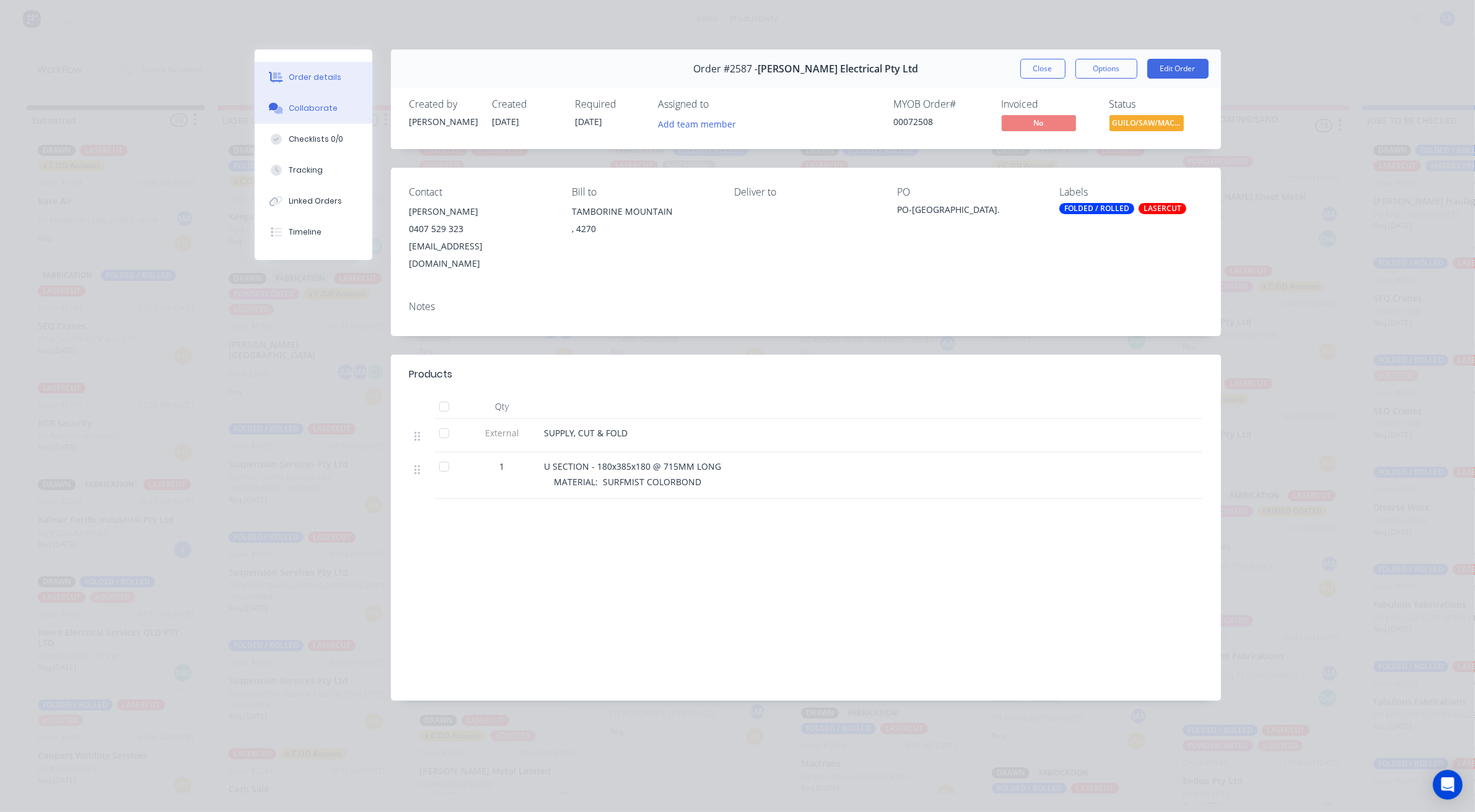
click at [313, 115] on button "Collaborate" at bounding box center [313, 108] width 117 height 31
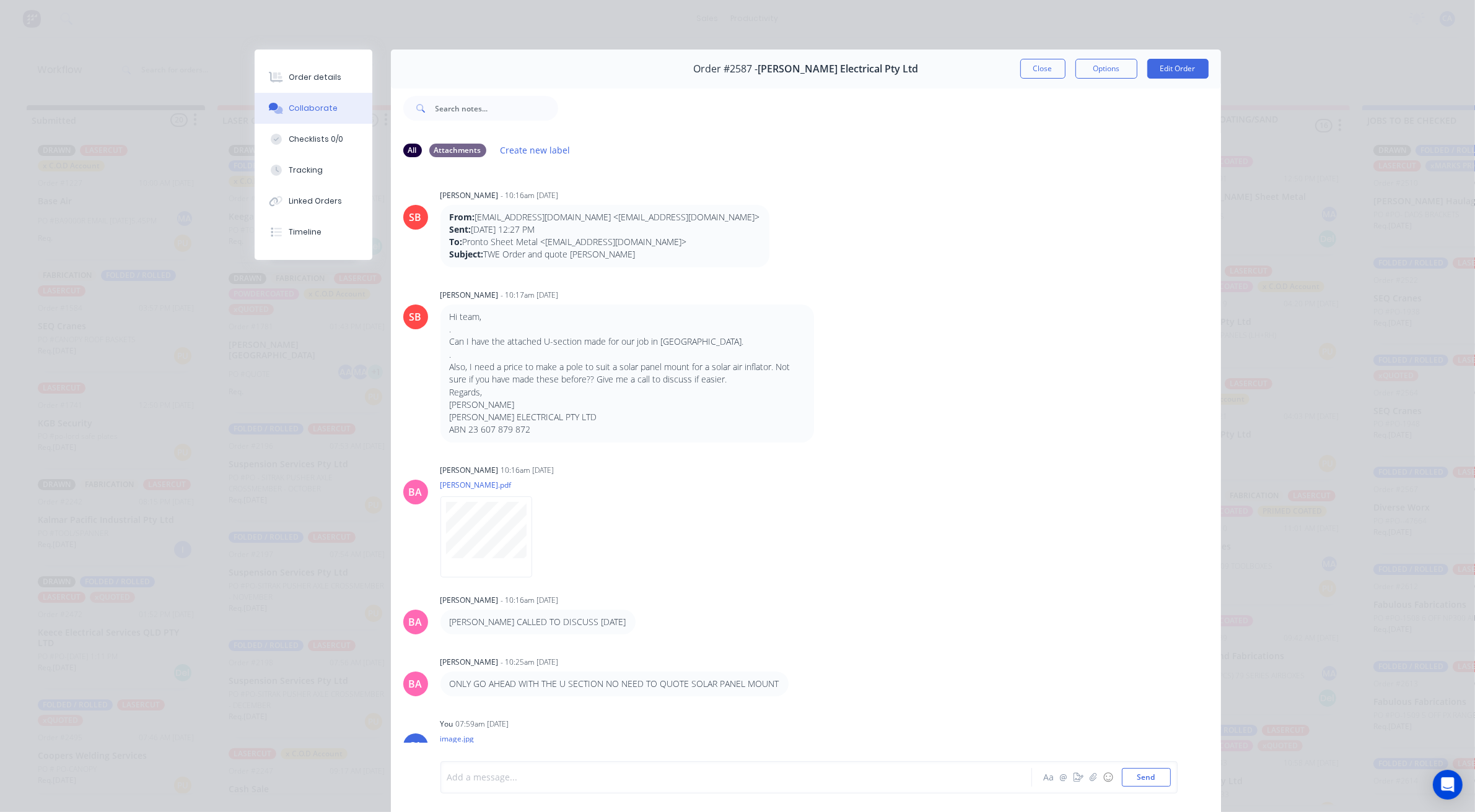
click at [571, 783] on div at bounding box center [719, 777] width 542 height 13
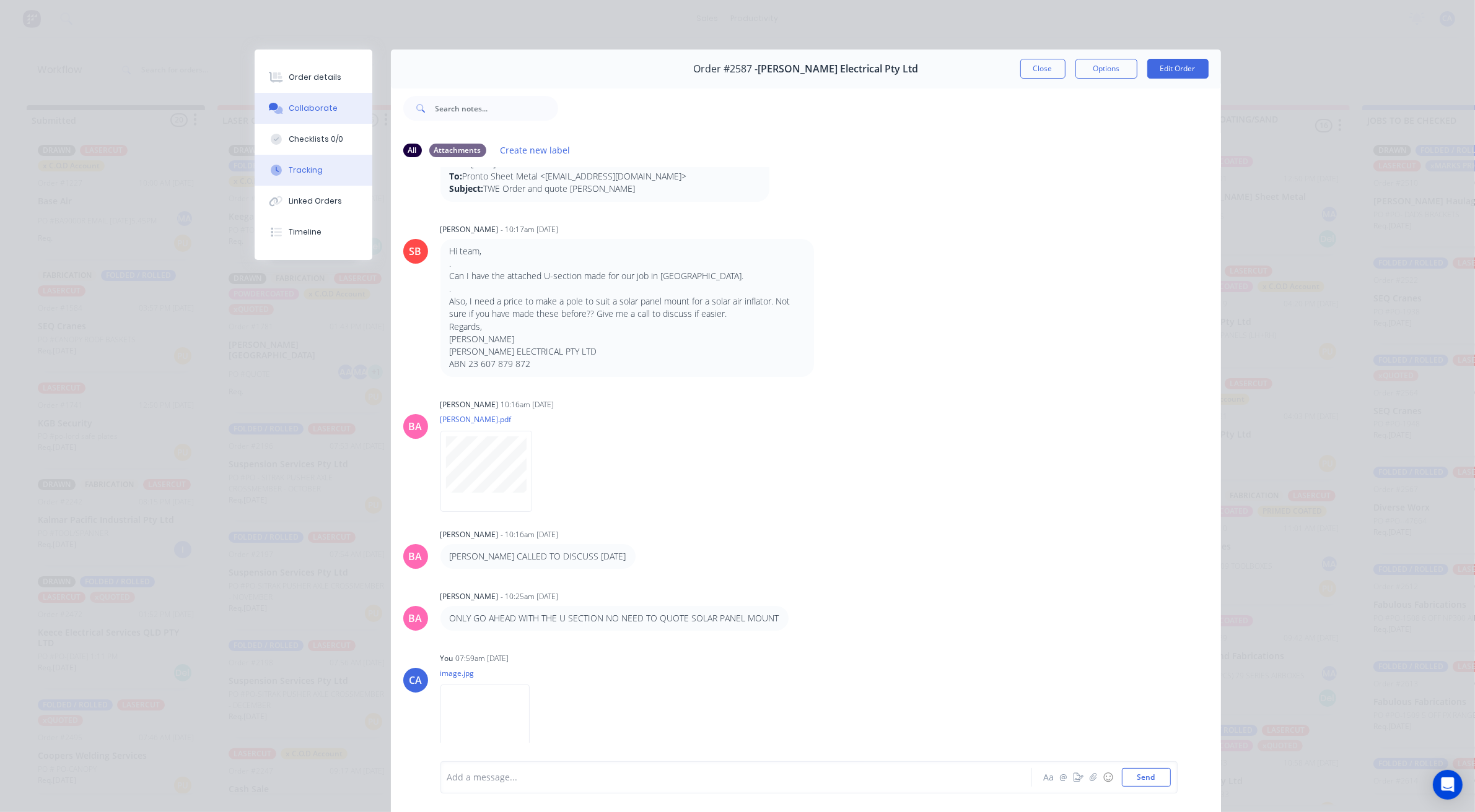
drag, startPoint x: 332, startPoint y: 156, endPoint x: 327, endPoint y: 165, distance: 10.3
click at [332, 156] on button "Tracking" at bounding box center [313, 170] width 117 height 31
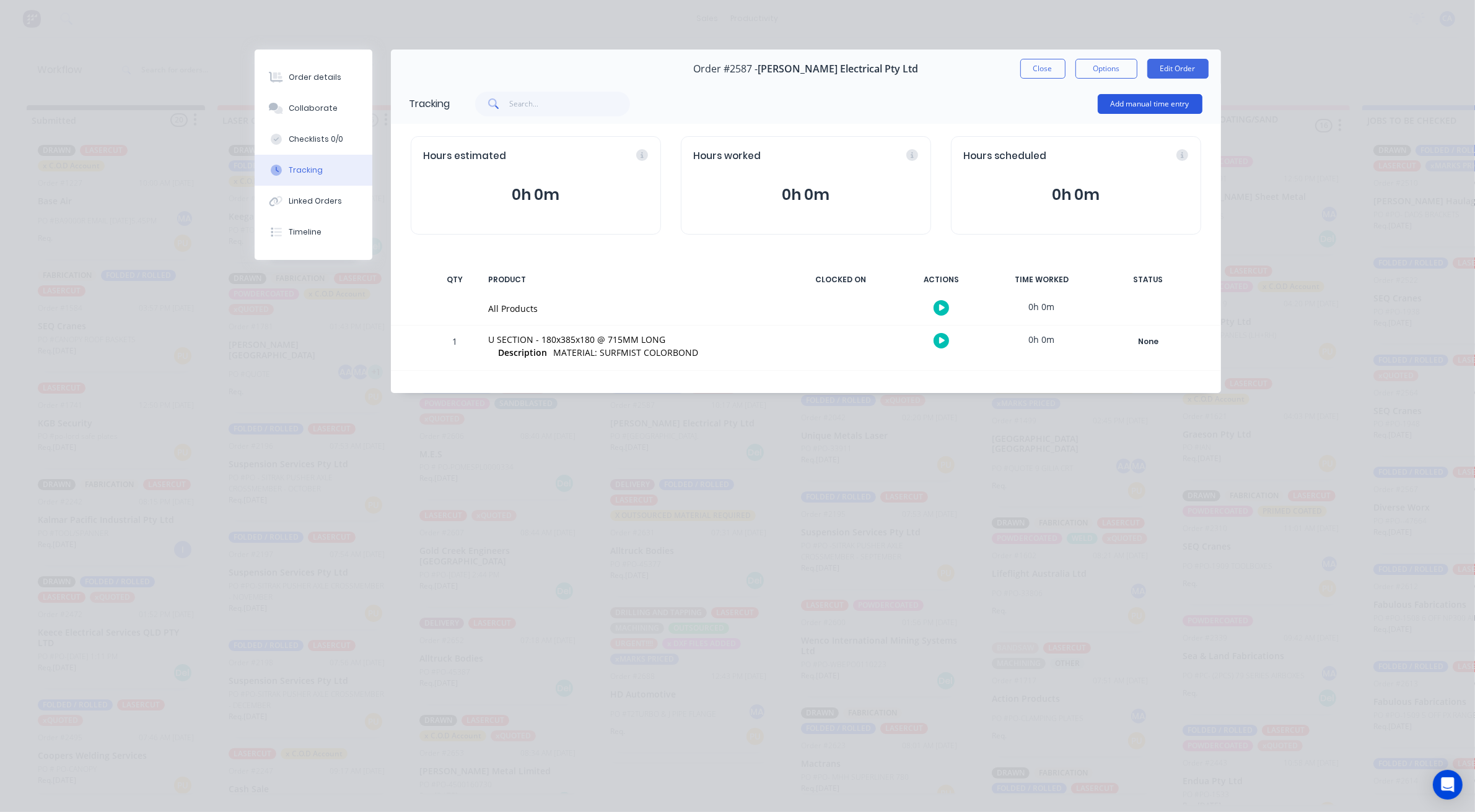
click at [1122, 100] on button "Add manual time entry" at bounding box center [1149, 104] width 105 height 20
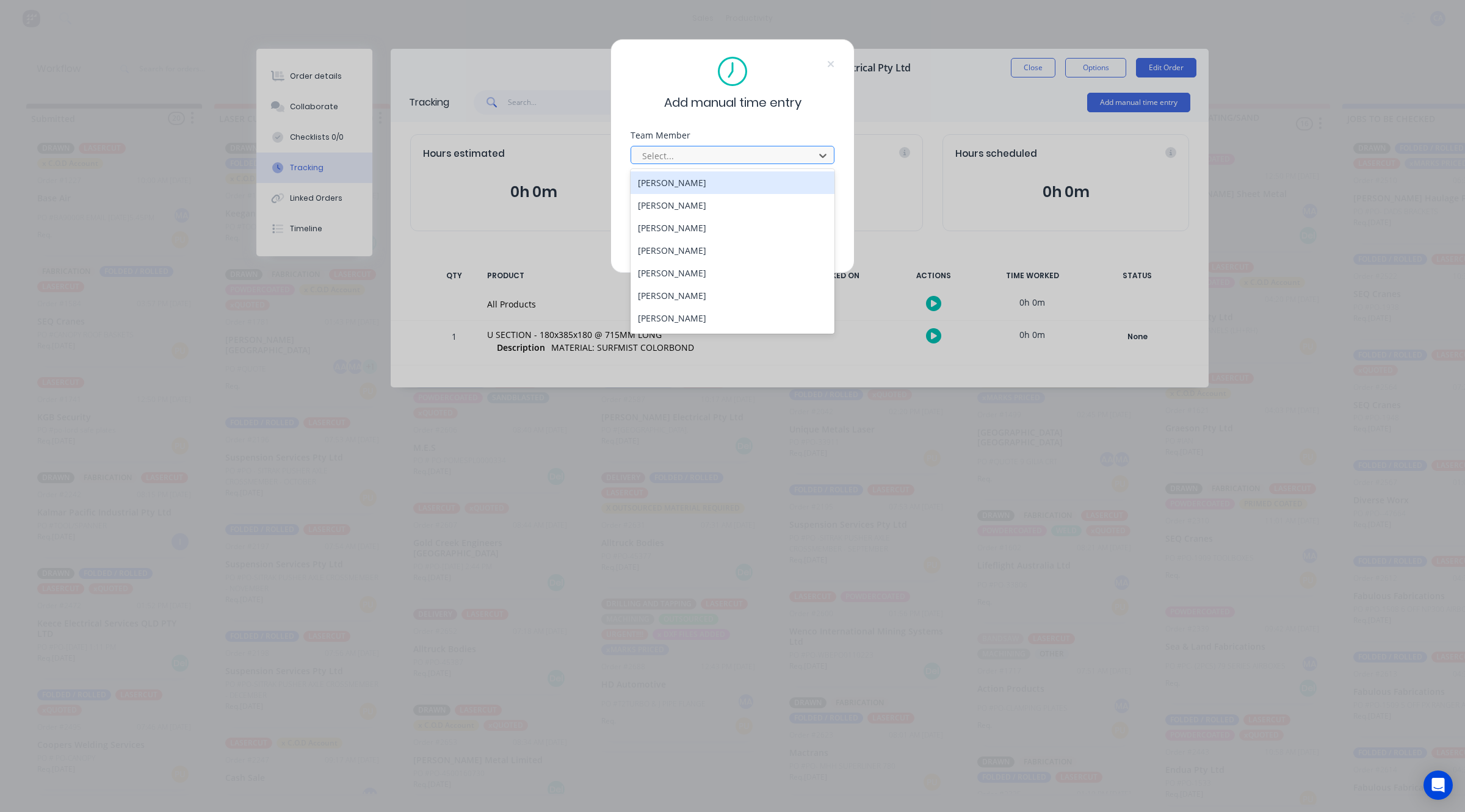
click at [701, 158] on div at bounding box center [725, 156] width 168 height 15
click at [675, 272] on div "[PERSON_NAME]" at bounding box center [732, 272] width 204 height 23
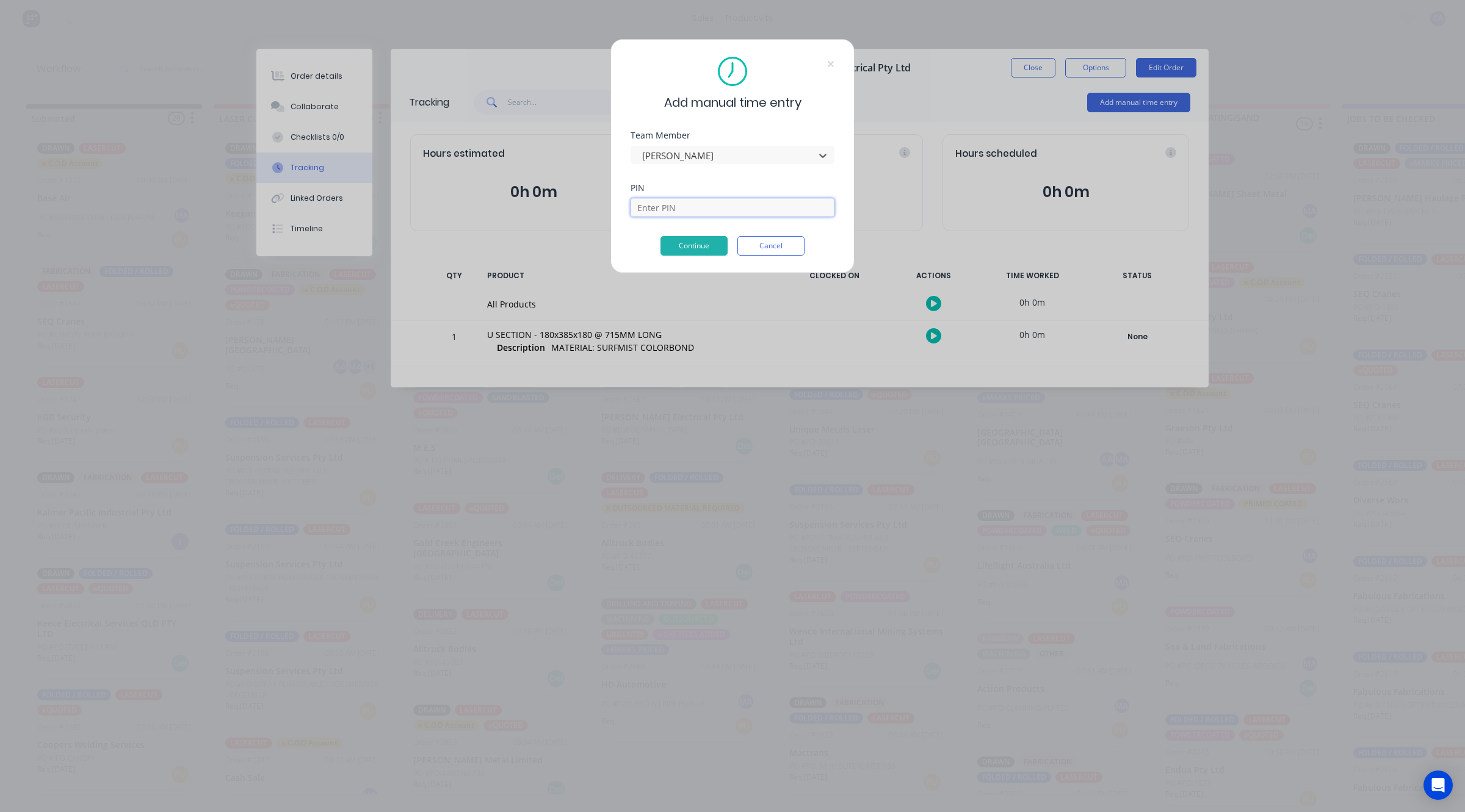
click at [655, 209] on input at bounding box center [732, 208] width 204 height 18
type input "3699"
click at [696, 243] on button "Continue" at bounding box center [694, 246] width 67 height 19
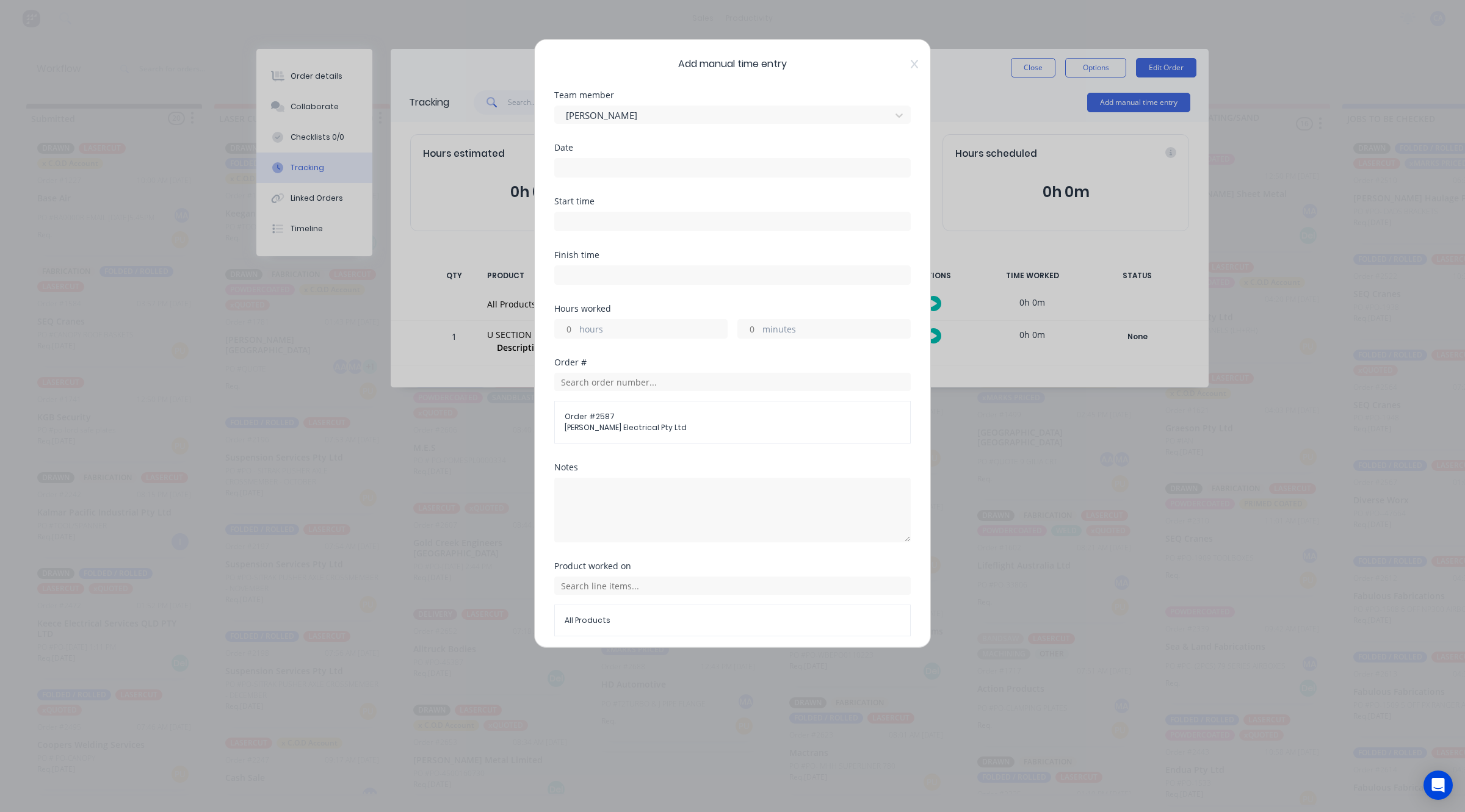
click at [566, 152] on div "Date" at bounding box center [732, 147] width 356 height 8
click at [569, 165] on input at bounding box center [732, 168] width 355 height 18
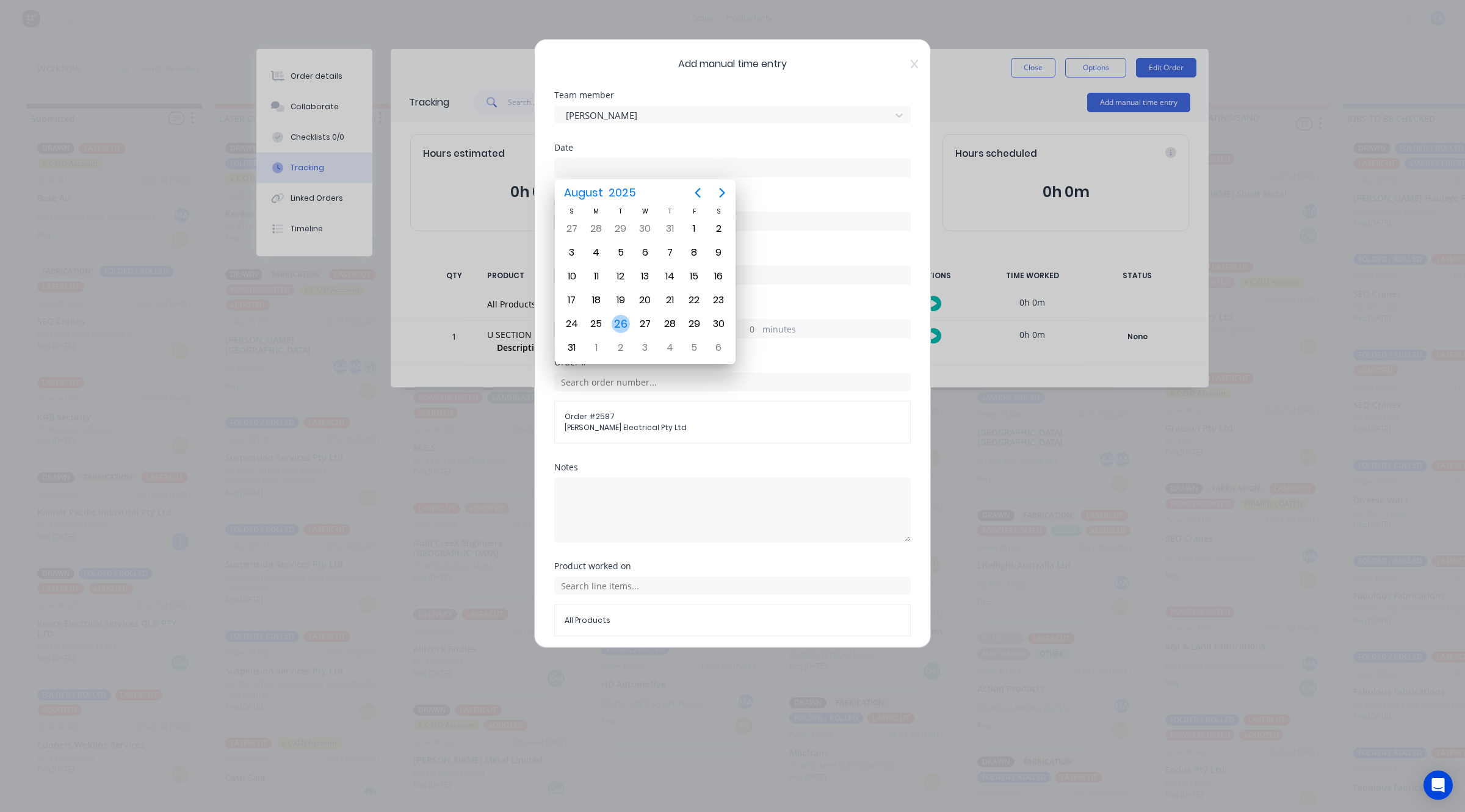
drag, startPoint x: 621, startPoint y: 324, endPoint x: 648, endPoint y: 318, distance: 27.7
click at [621, 323] on div "26" at bounding box center [621, 324] width 18 height 18
type input "[DATE]"
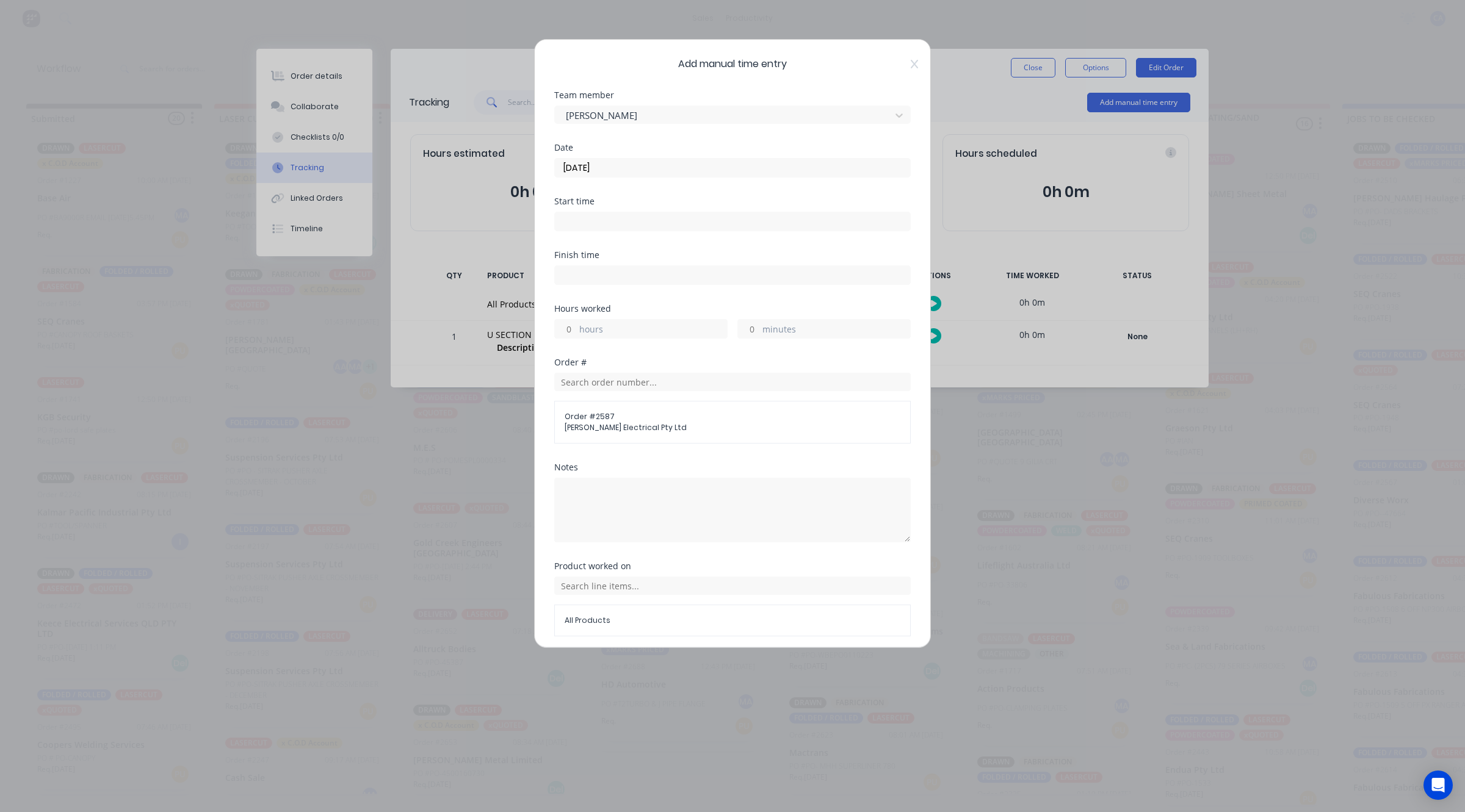
click at [745, 336] on input "minutes" at bounding box center [748, 329] width 21 height 18
type input "20"
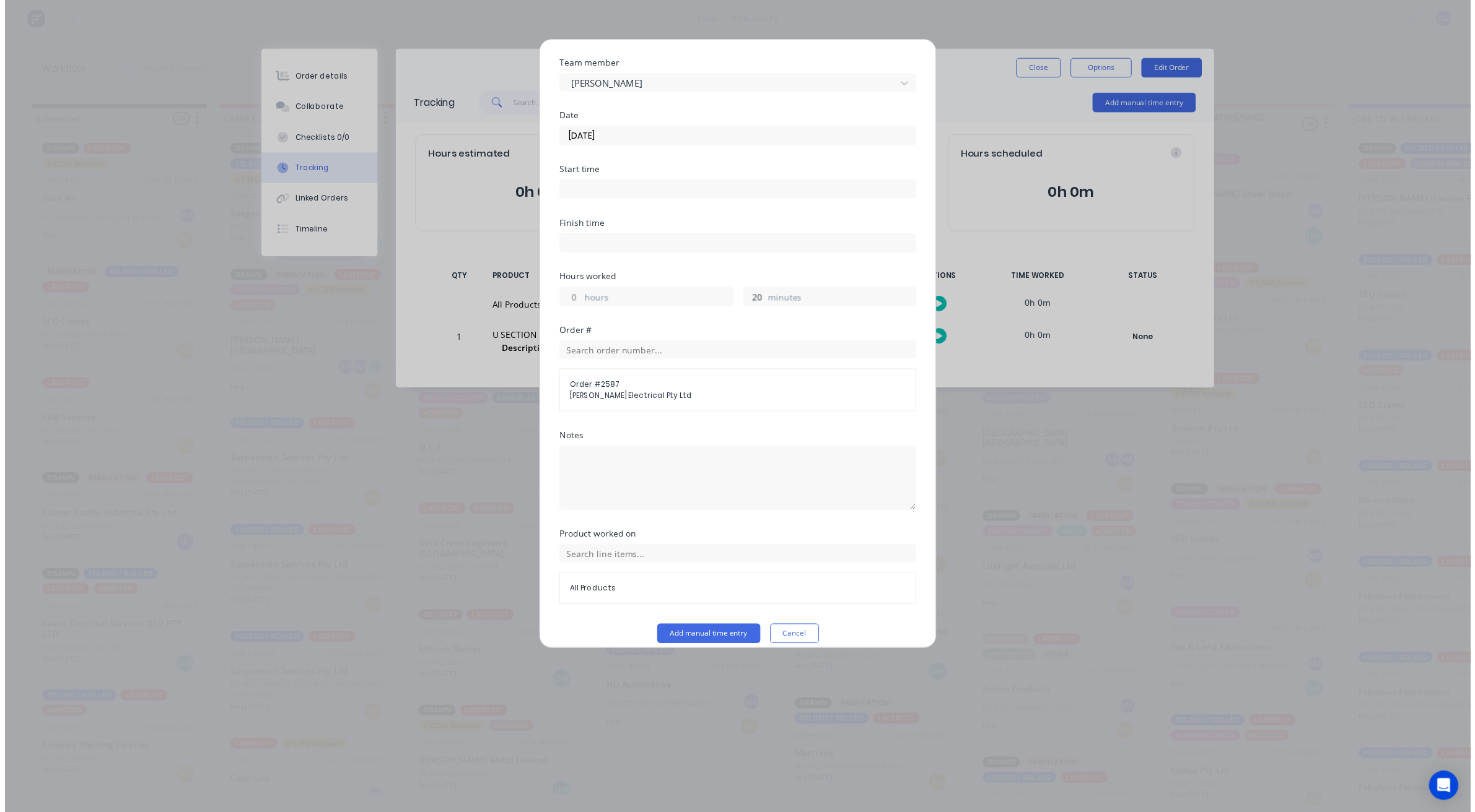
scroll to position [48, 0]
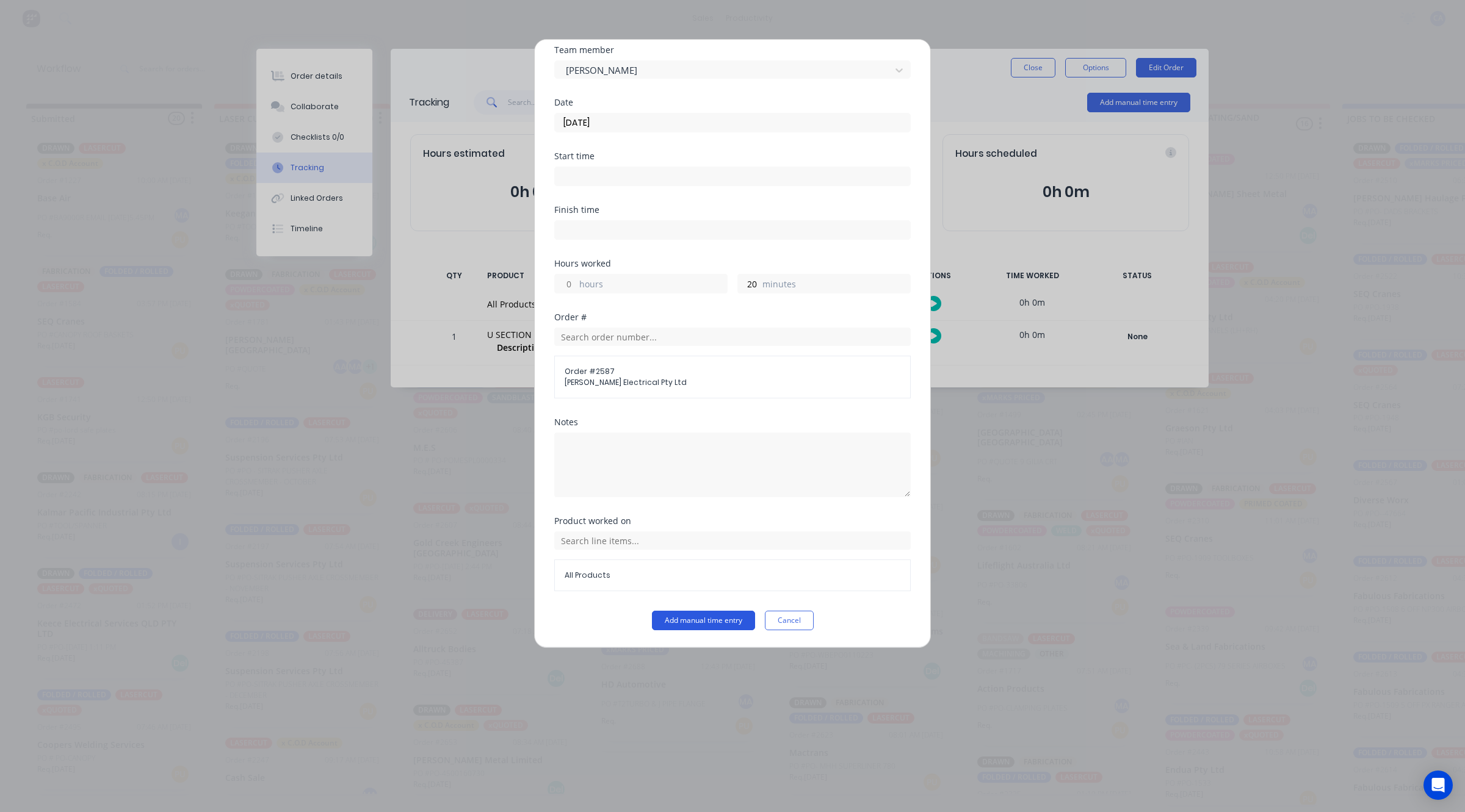
click at [706, 618] on button "Add manual time entry" at bounding box center [703, 620] width 103 height 19
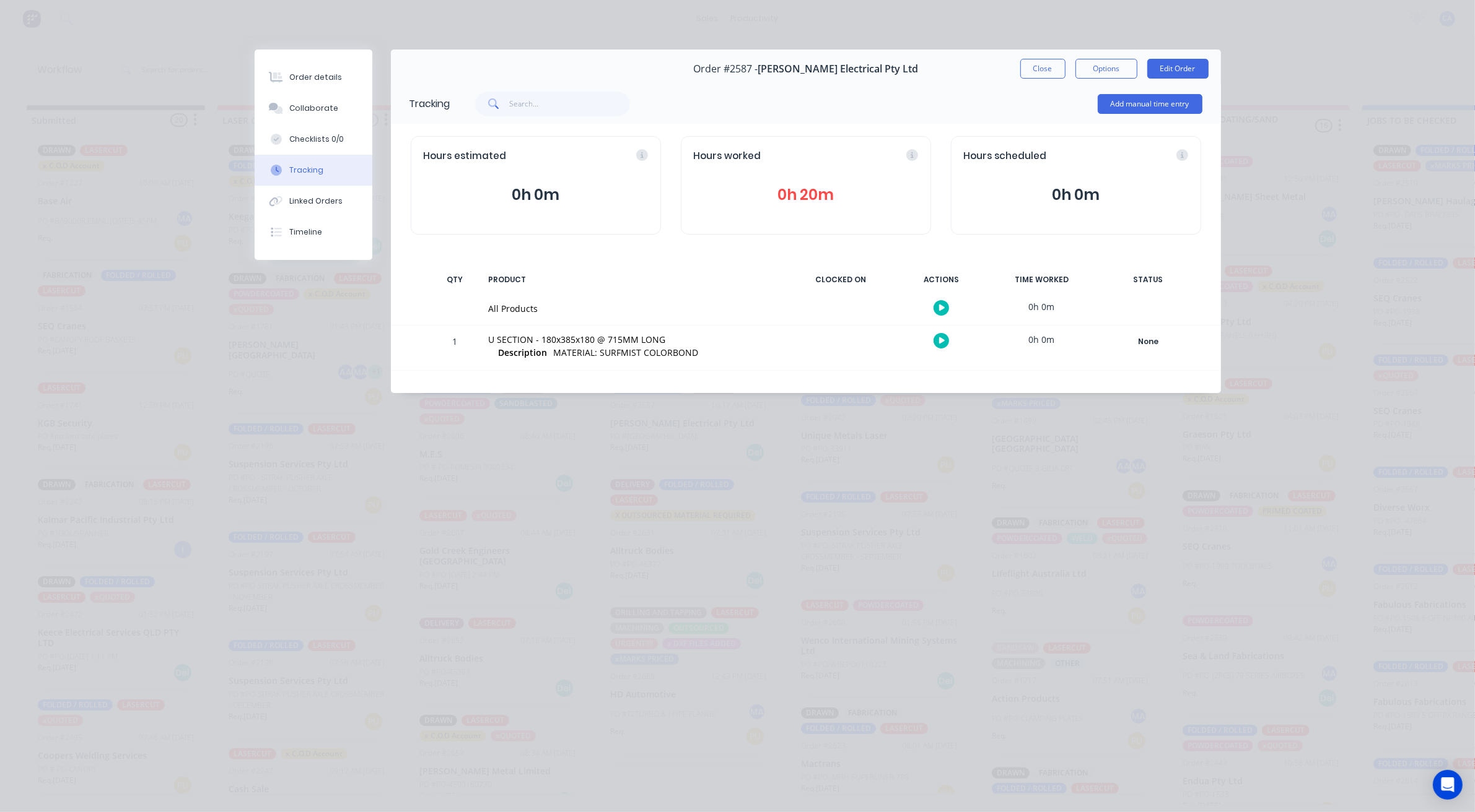
click at [1040, 72] on button "Close" at bounding box center [1042, 68] width 45 height 20
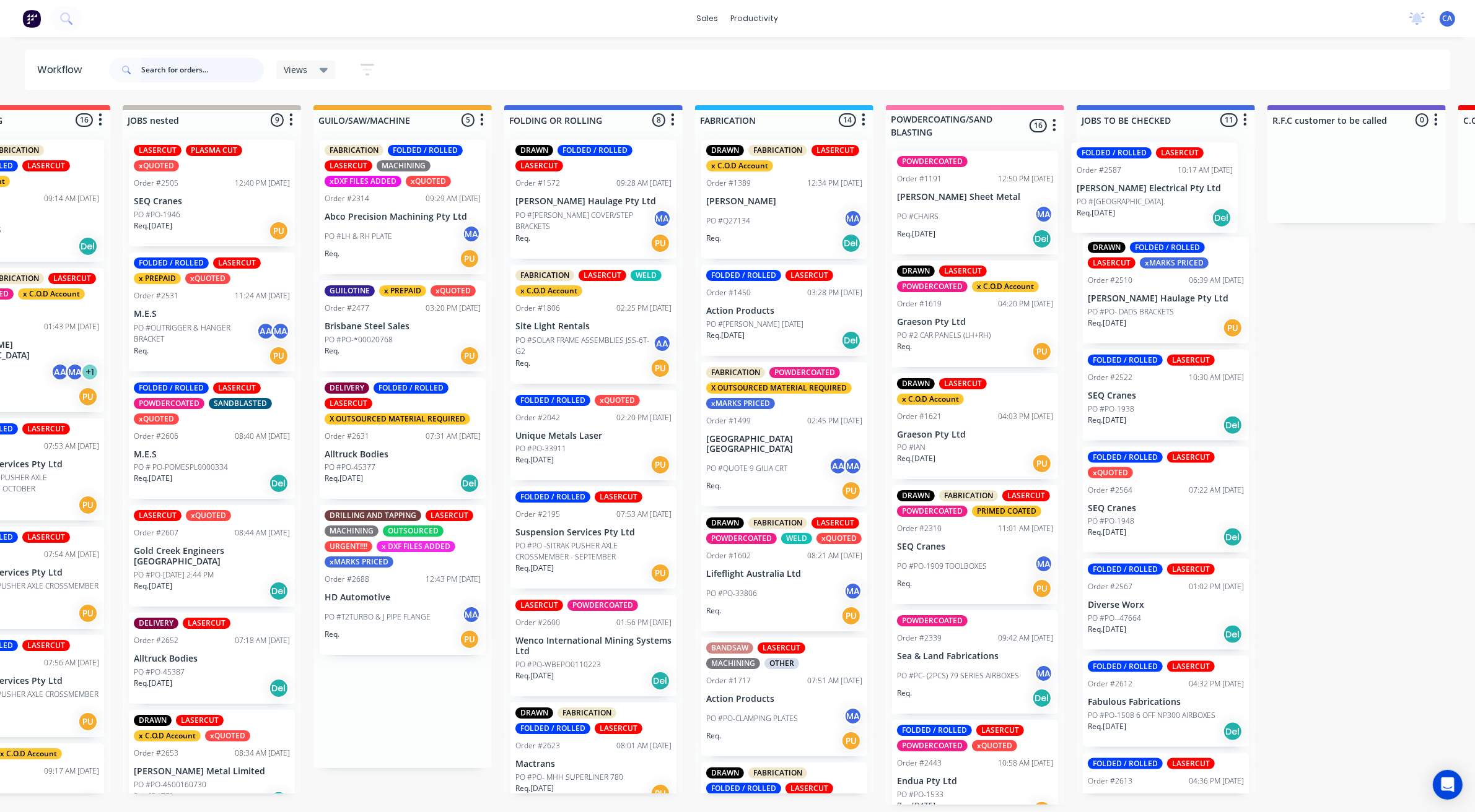
drag, startPoint x: 633, startPoint y: 440, endPoint x: 1106, endPoint y: 199, distance: 530.9
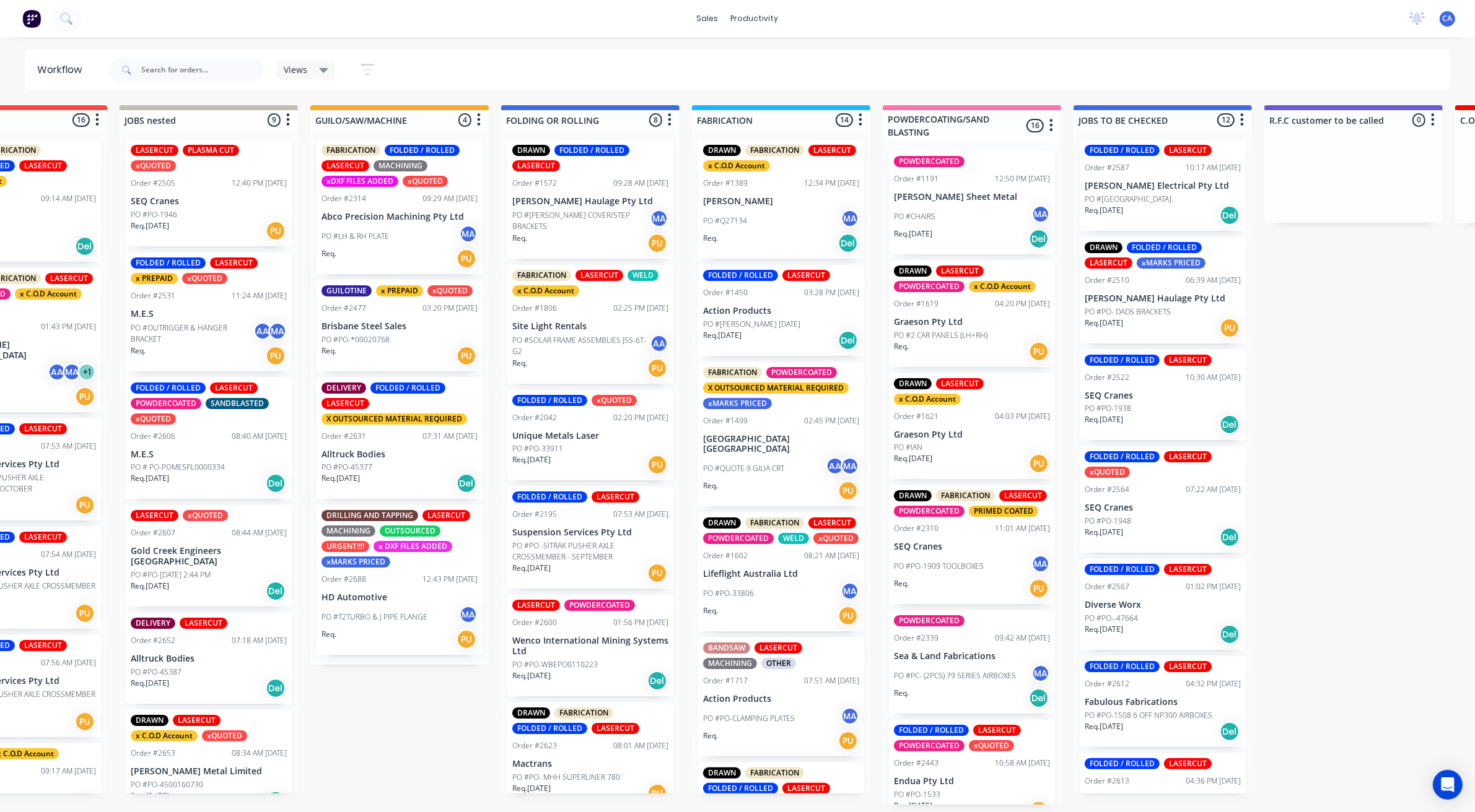
click at [384, 347] on div "Req. PU" at bounding box center [400, 355] width 157 height 21
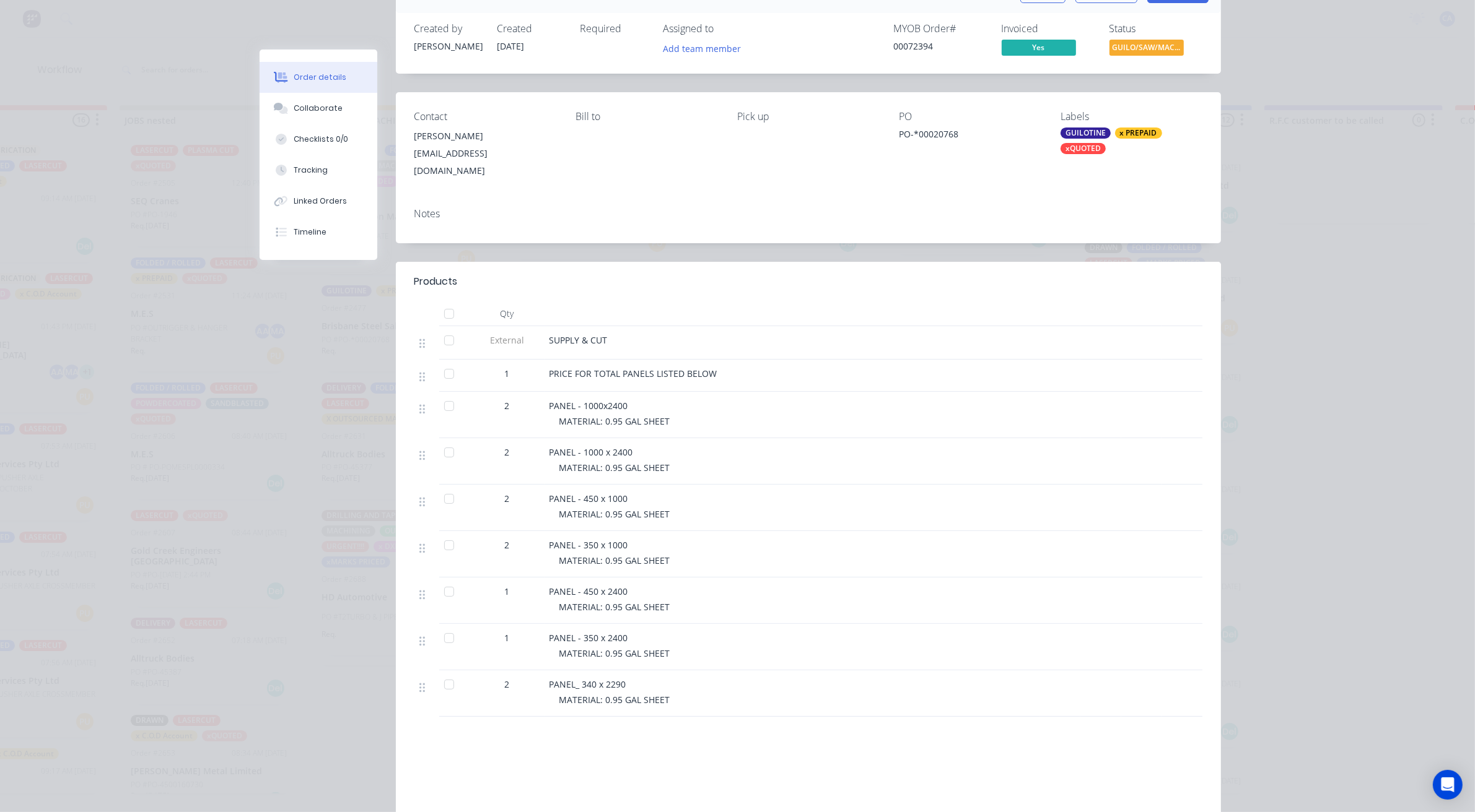
scroll to position [229, 0]
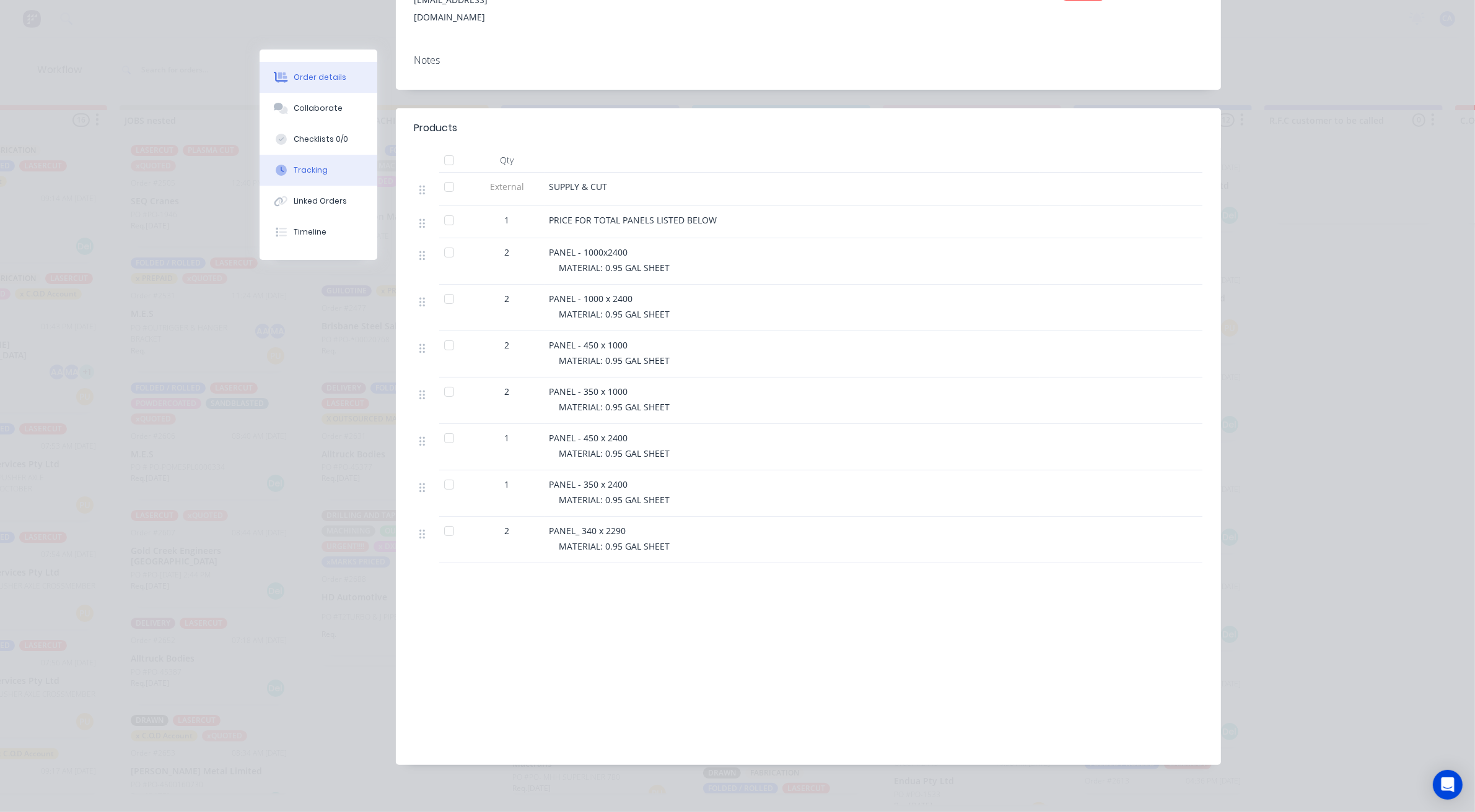
click at [325, 160] on button "Tracking" at bounding box center [318, 170] width 117 height 31
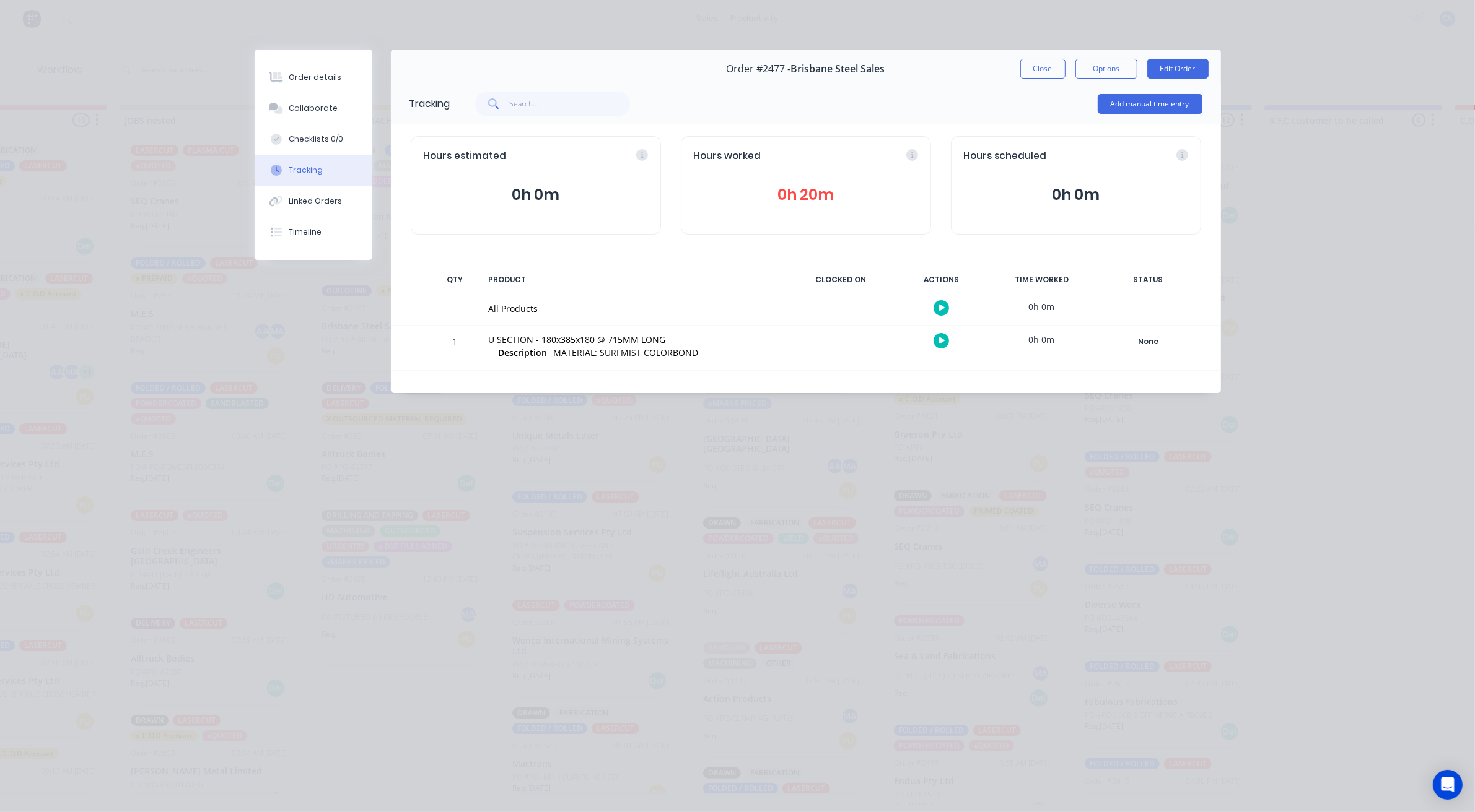
scroll to position [0, 0]
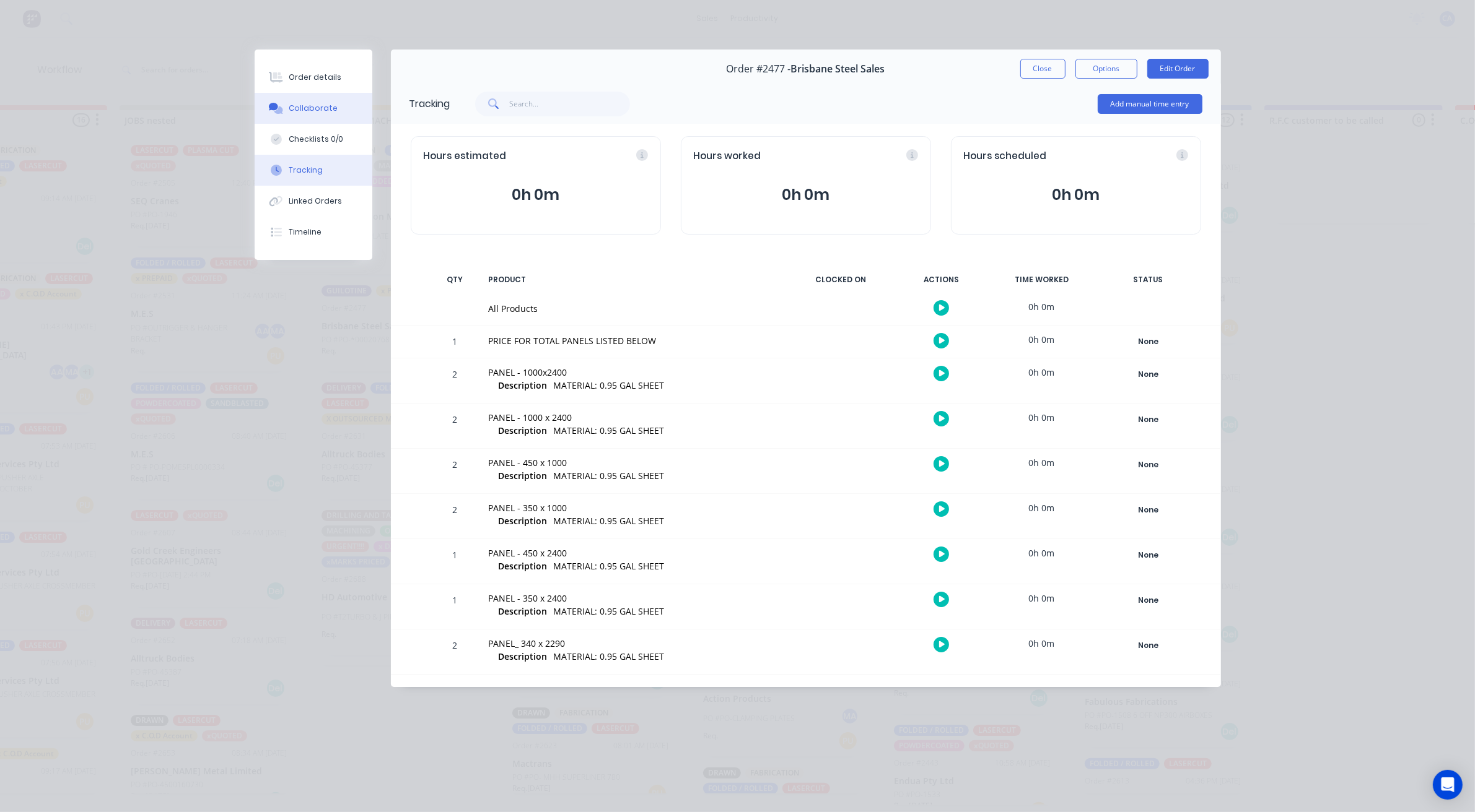
click at [328, 105] on div "Collaborate" at bounding box center [313, 108] width 49 height 11
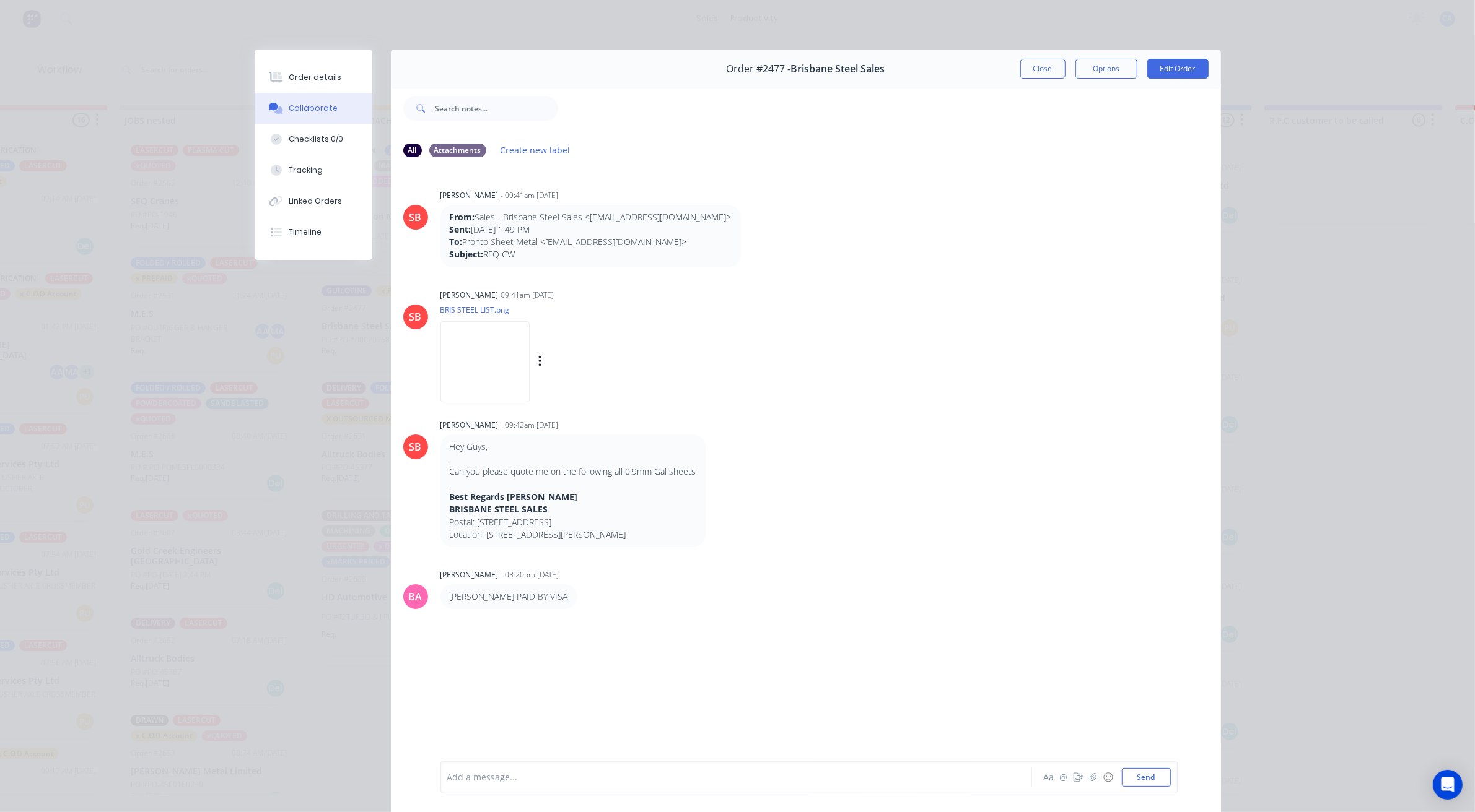
click at [496, 356] on img at bounding box center [485, 361] width 89 height 81
click at [1034, 74] on button "Close" at bounding box center [1042, 68] width 45 height 20
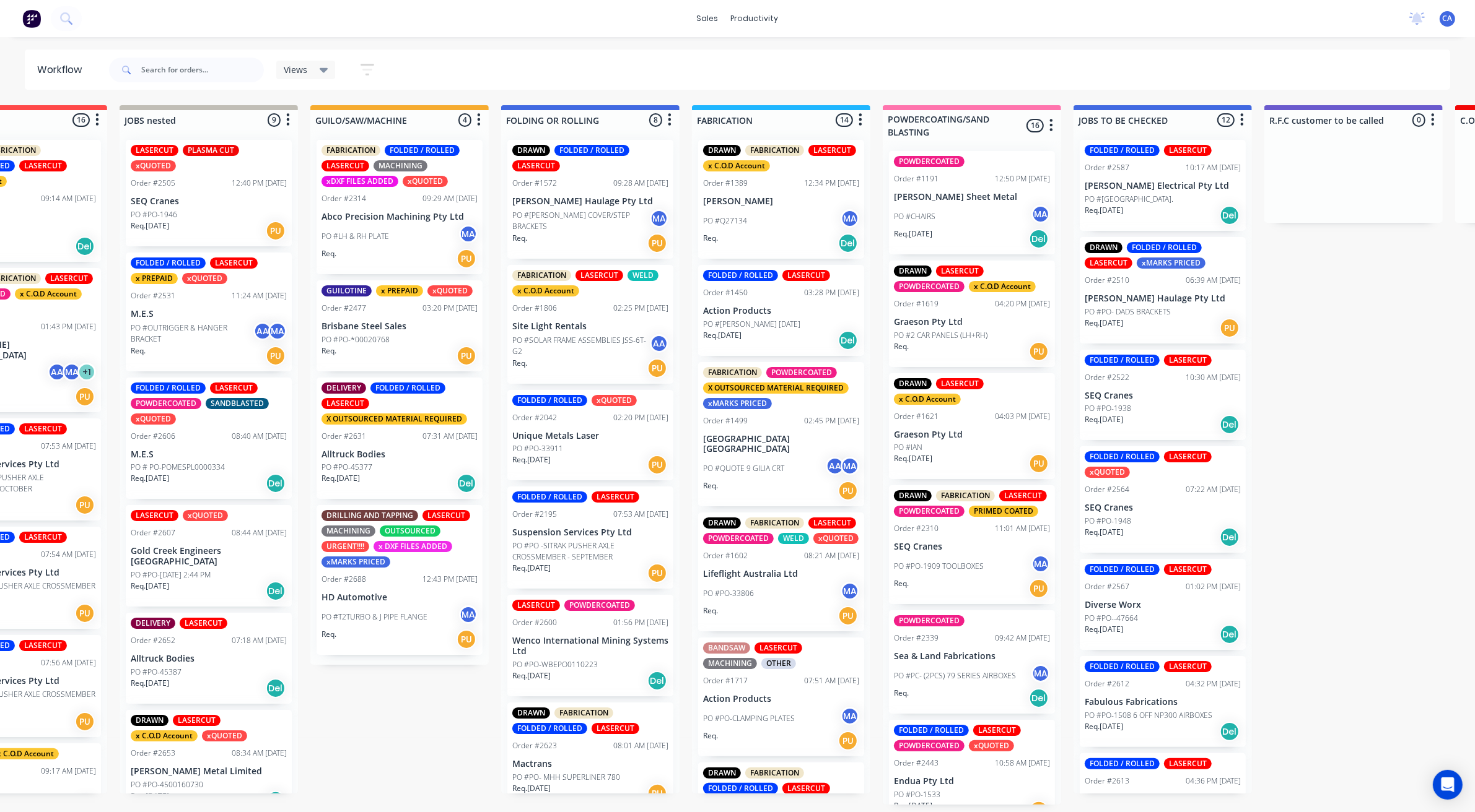
click at [398, 453] on p "Alltruck Bodies" at bounding box center [400, 455] width 157 height 10
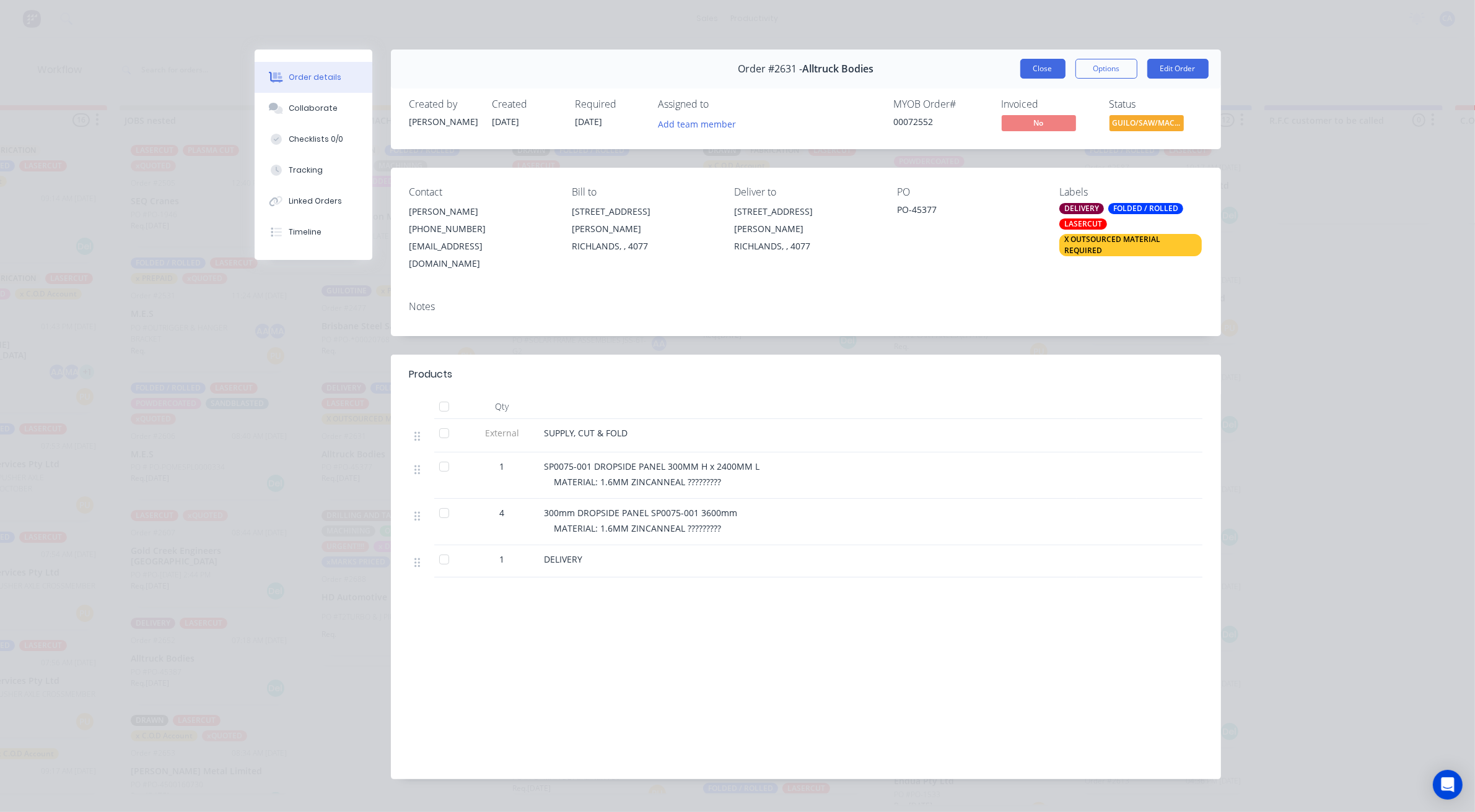
click at [1033, 62] on button "Close" at bounding box center [1042, 68] width 45 height 20
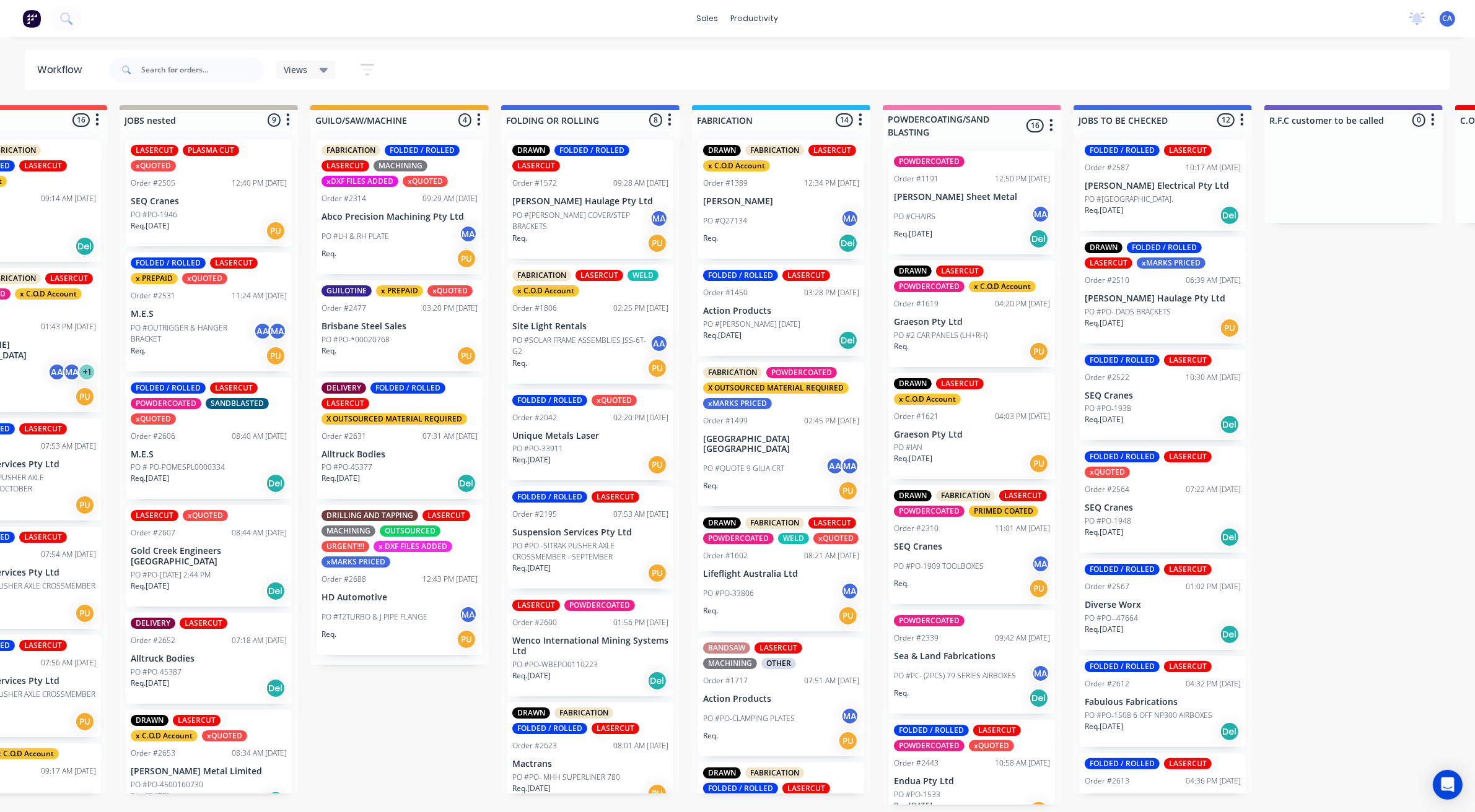
click at [370, 617] on p "PO #T2TURBO & J PIPE FLANGE" at bounding box center [374, 616] width 106 height 11
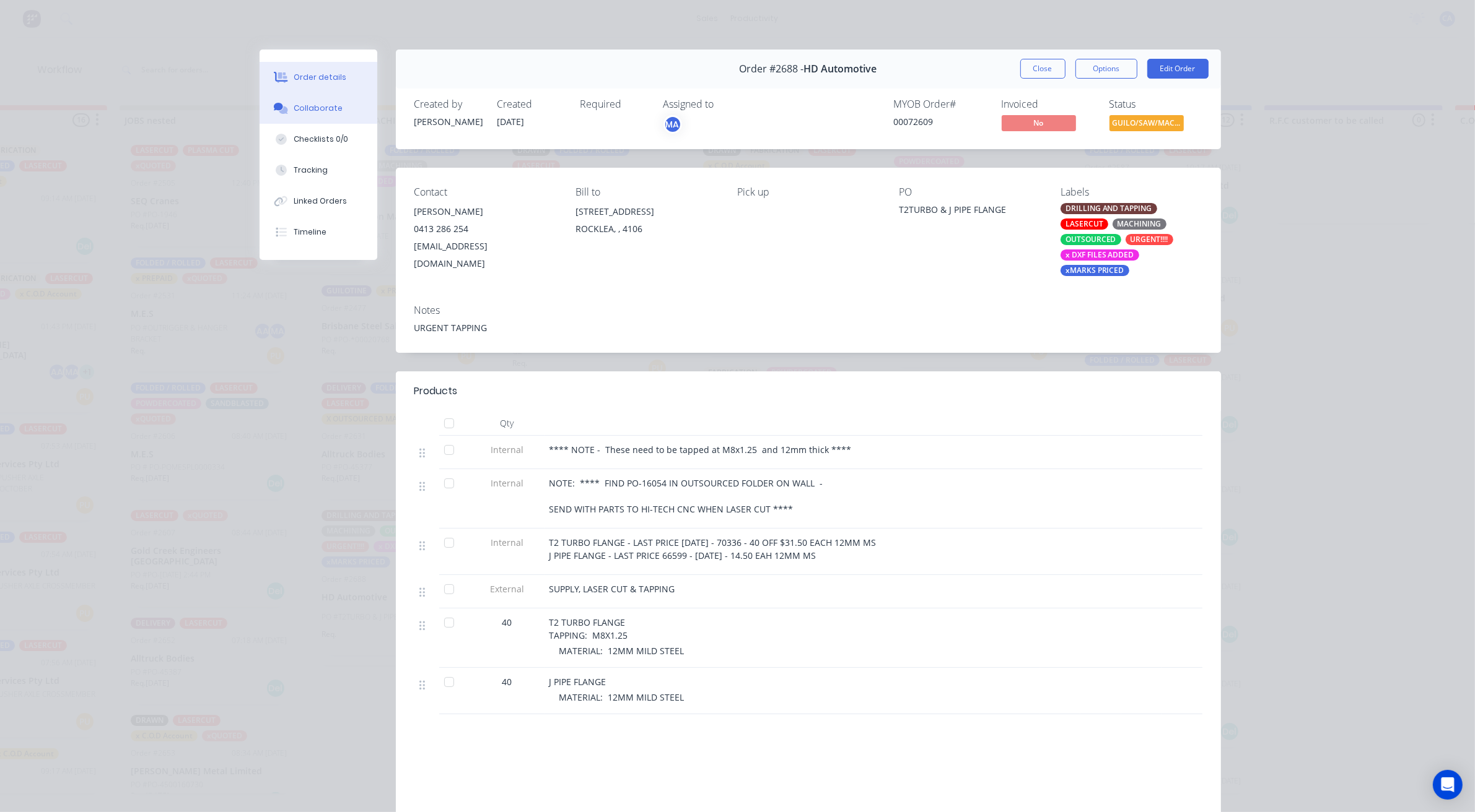
click at [311, 96] on button "Collaborate" at bounding box center [318, 108] width 117 height 31
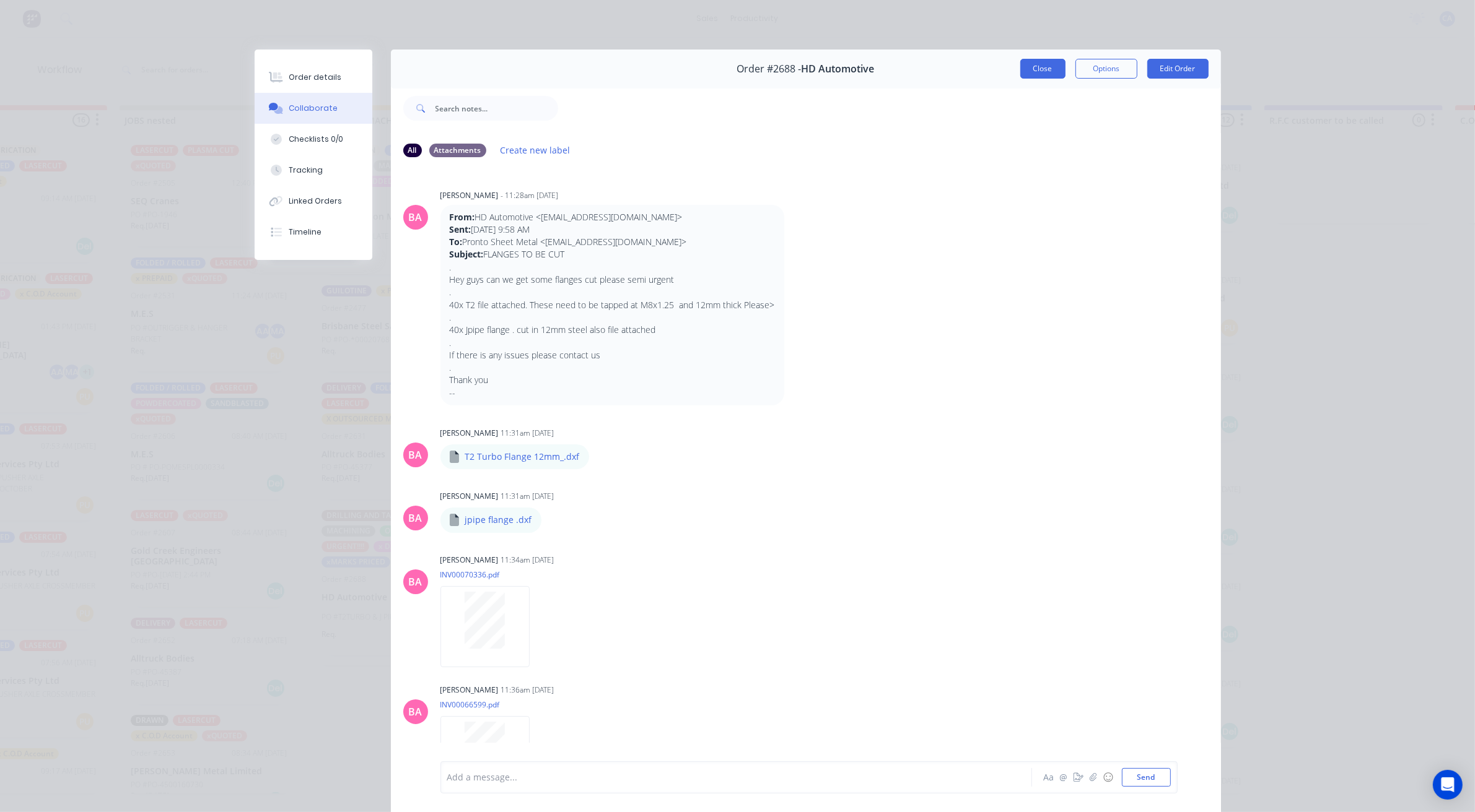
click at [1049, 68] on button "Close" at bounding box center [1042, 68] width 45 height 20
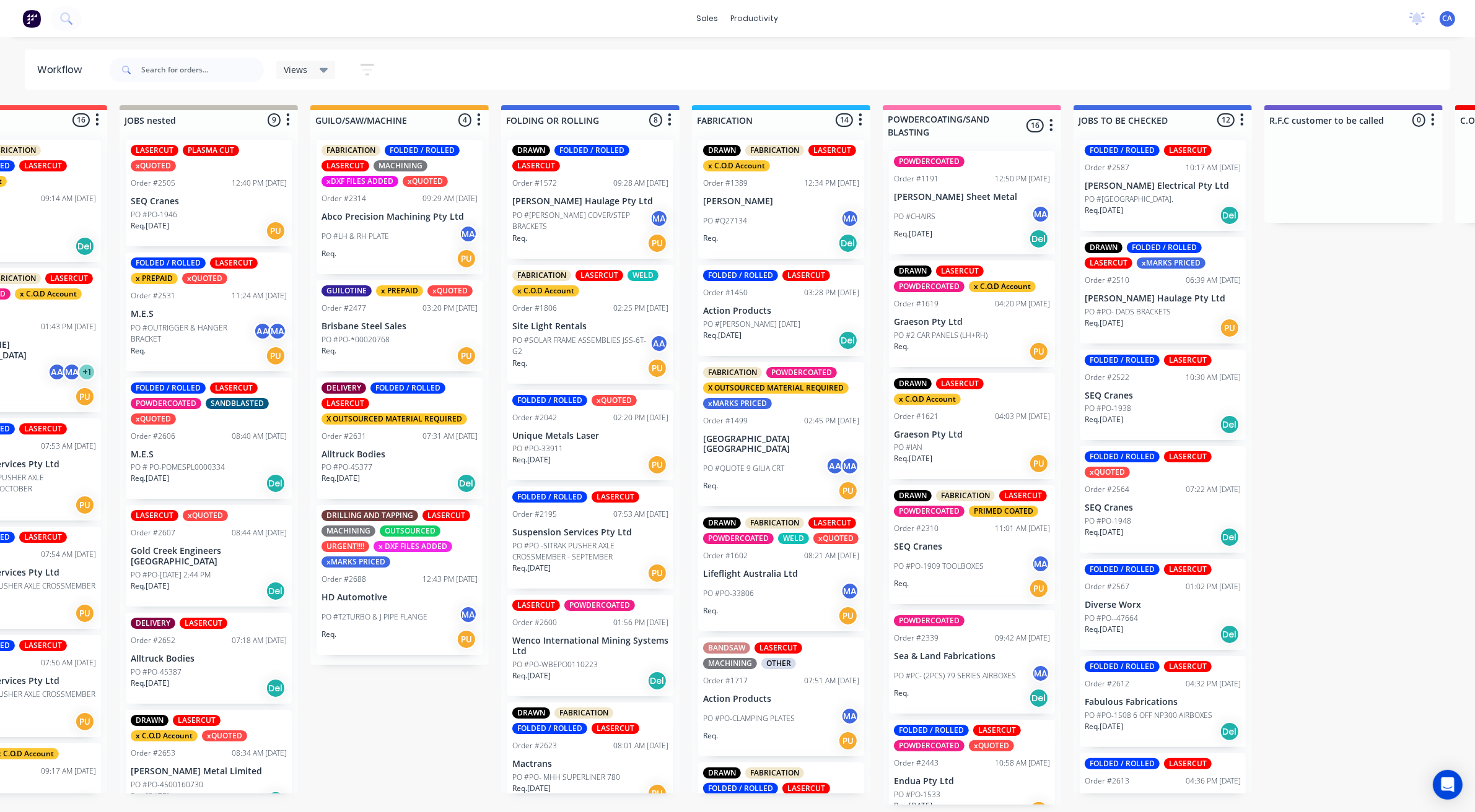
click at [396, 349] on div "Req. PU" at bounding box center [400, 355] width 157 height 21
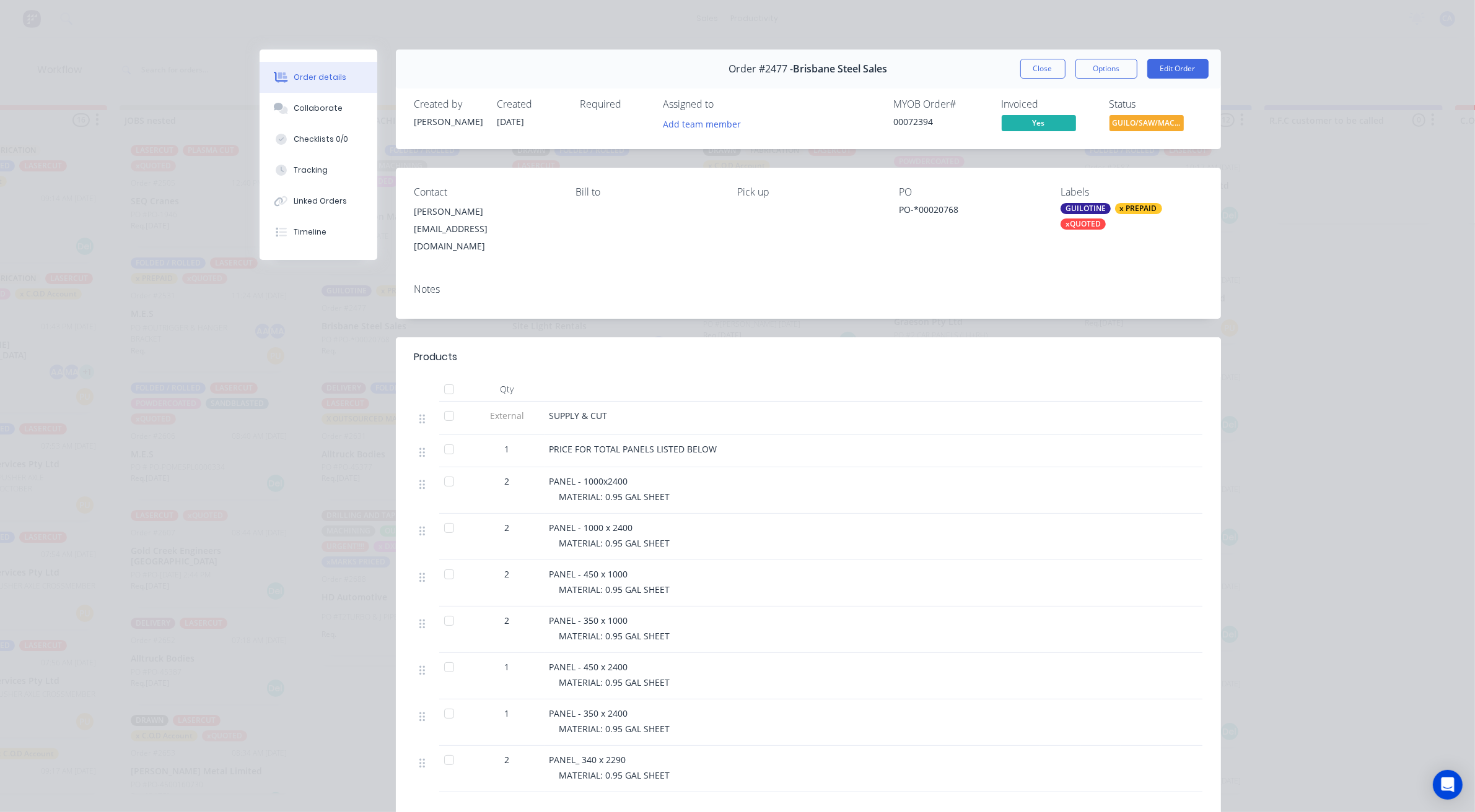
click at [1022, 58] on div "Order #2477 - Brisbane Steel Sales Close Options Edit Order" at bounding box center [808, 69] width 825 height 39
click at [1021, 58] on div "Order #2477 - Brisbane Steel Sales Close Options Edit Order" at bounding box center [808, 69] width 825 height 39
click at [1011, 78] on div "Order #2477 - Brisbane Steel Sales Close Options Edit Order" at bounding box center [808, 69] width 825 height 39
click at [1032, 64] on button "Close" at bounding box center [1042, 68] width 45 height 20
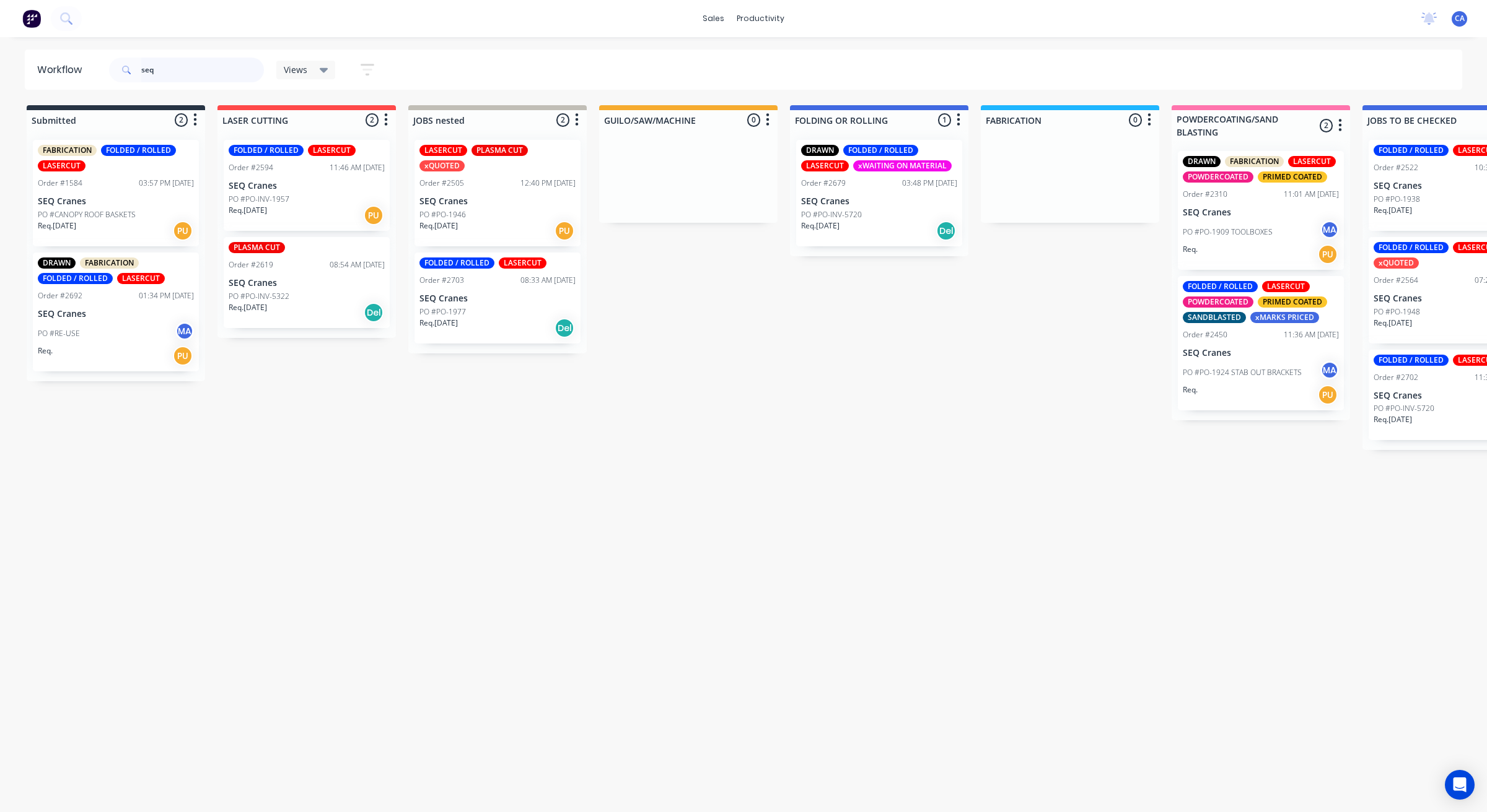
type input "seq"
click at [470, 275] on div "Order #2703 08:33 AM [DATE]" at bounding box center [498, 280] width 157 height 11
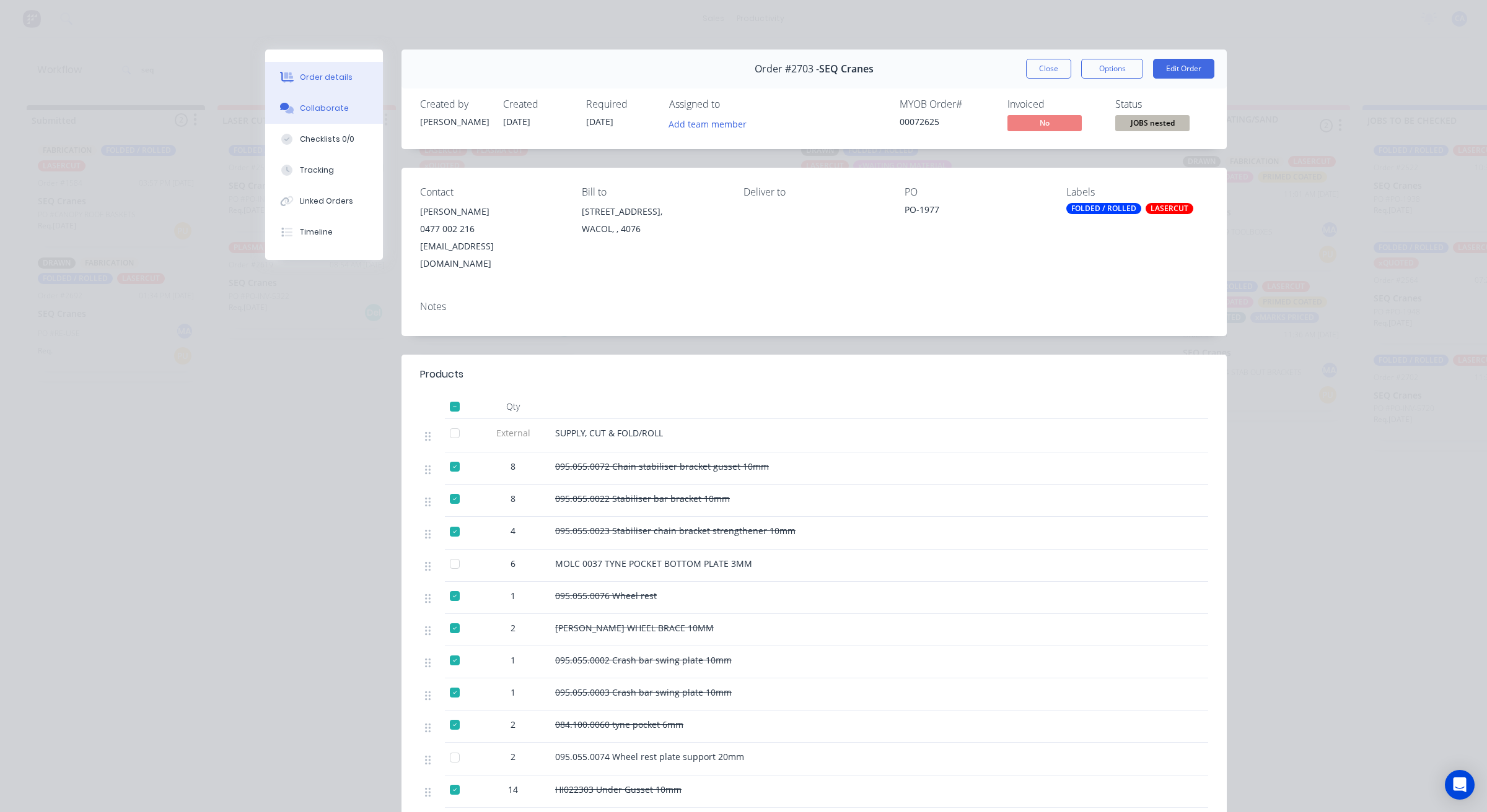
click at [322, 116] on button "Collaborate" at bounding box center [324, 108] width 117 height 31
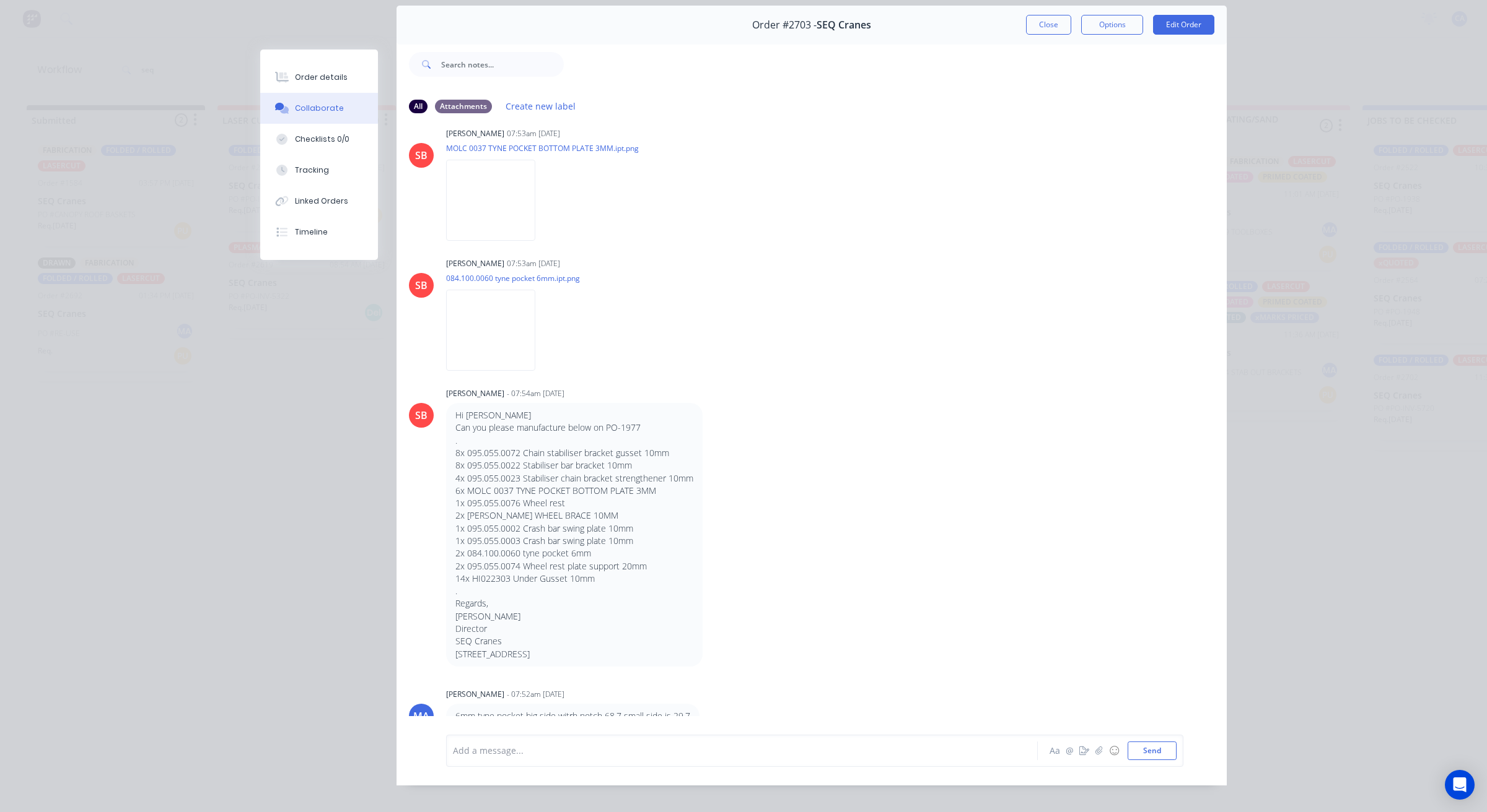
scroll to position [68, 0]
